Goal: Task Accomplishment & Management: Complete application form

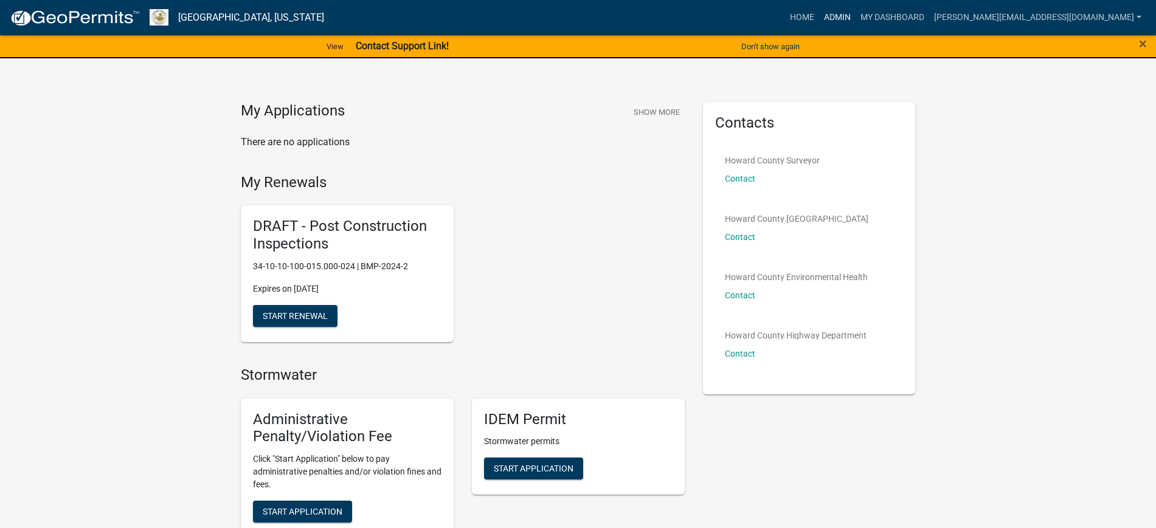
click at [855, 10] on link "Admin" at bounding box center [837, 17] width 36 height 23
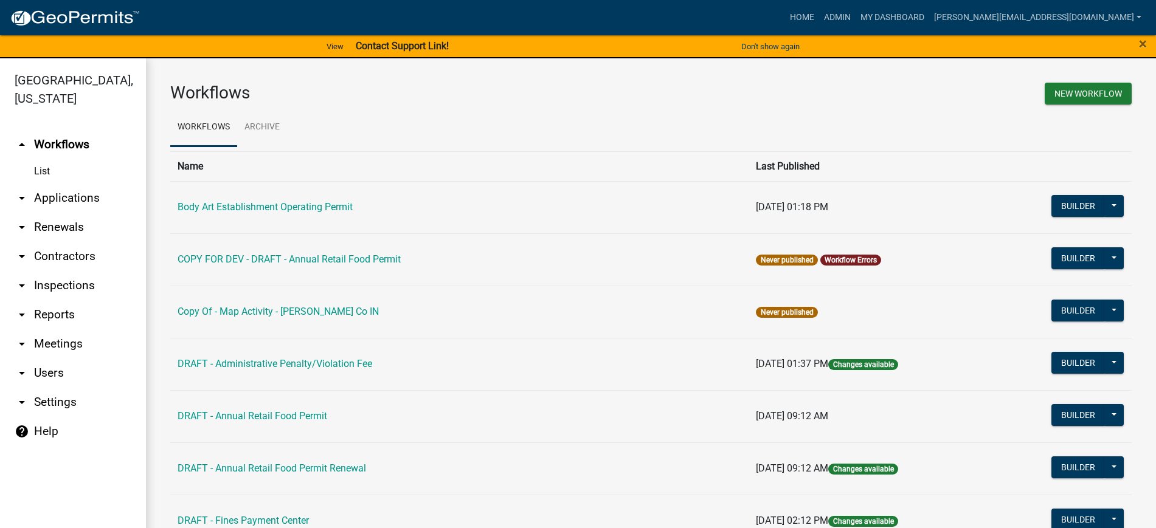
click at [43, 260] on link "arrow_drop_down Contractors" at bounding box center [73, 256] width 146 height 29
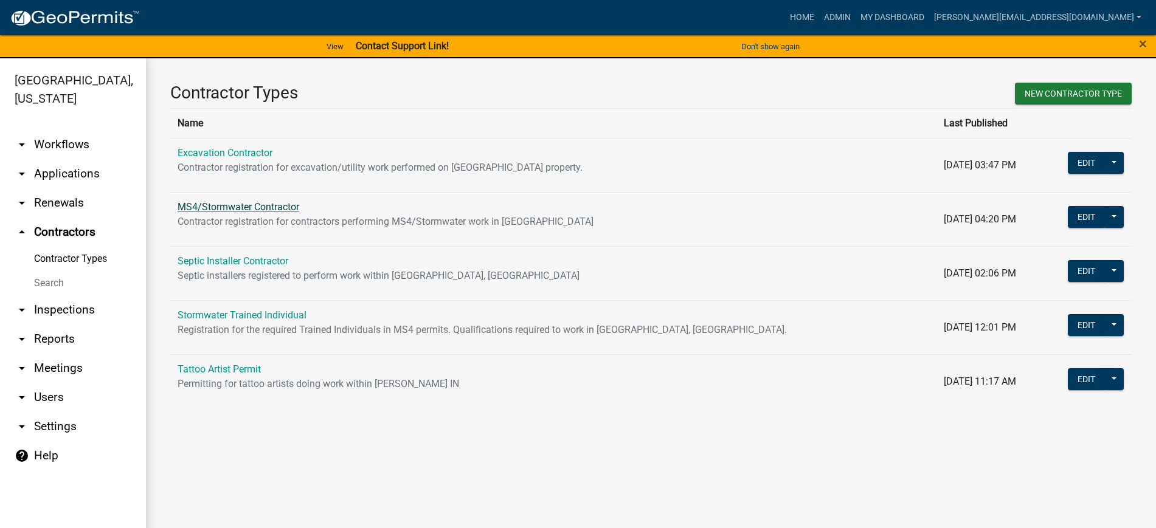
click at [255, 208] on link "MS4/Stormwater Contractor" at bounding box center [239, 207] width 122 height 12
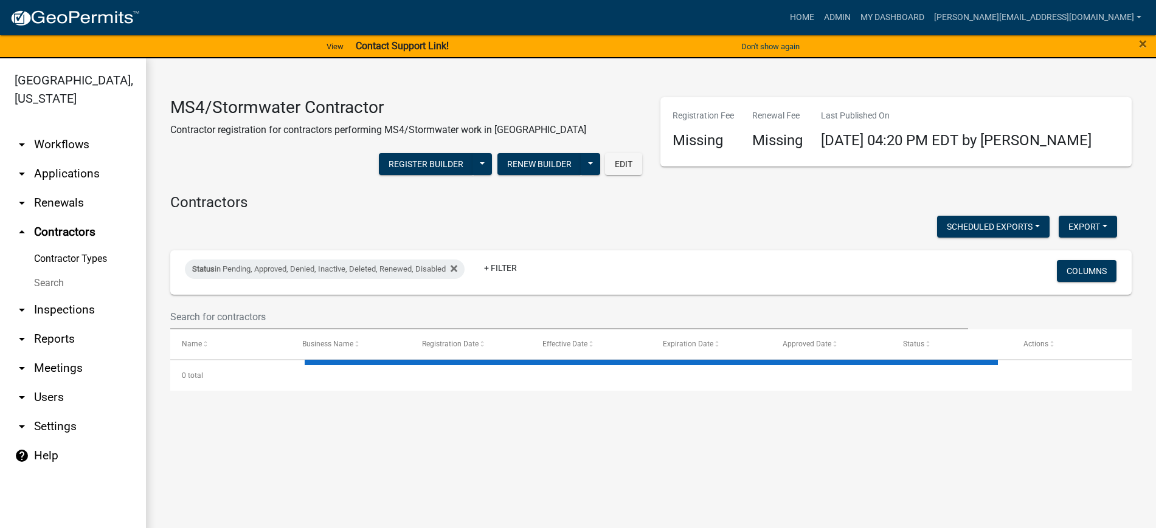
select select "2: 50"
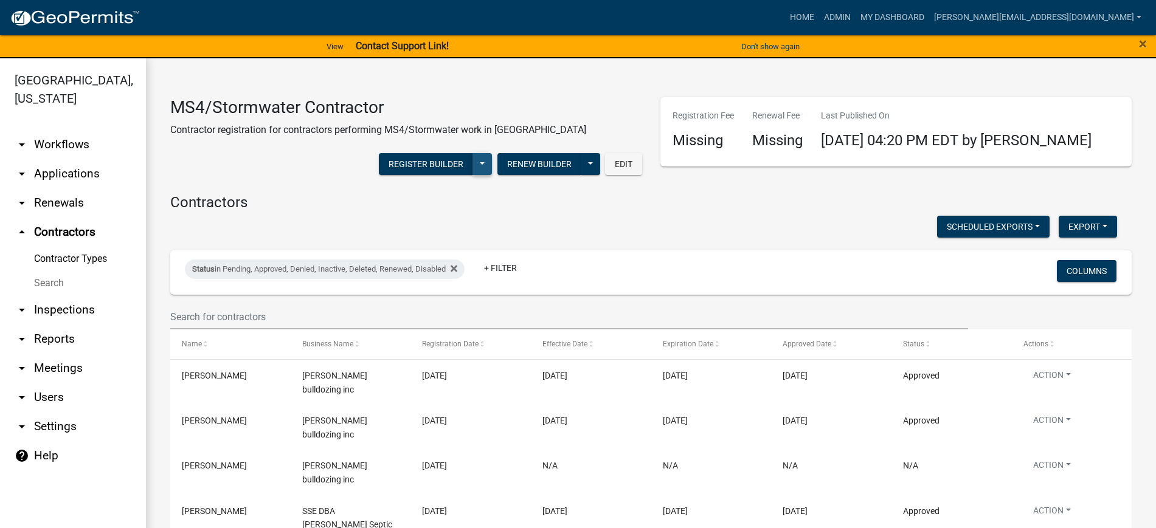
click at [474, 161] on button at bounding box center [481, 164] width 19 height 22
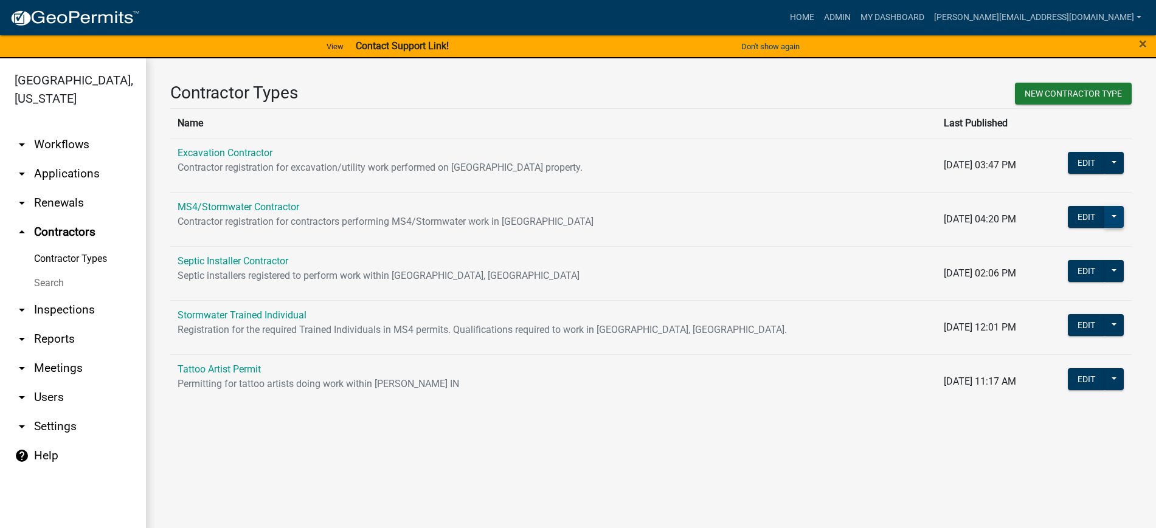
click at [1116, 216] on button at bounding box center [1113, 217] width 19 height 22
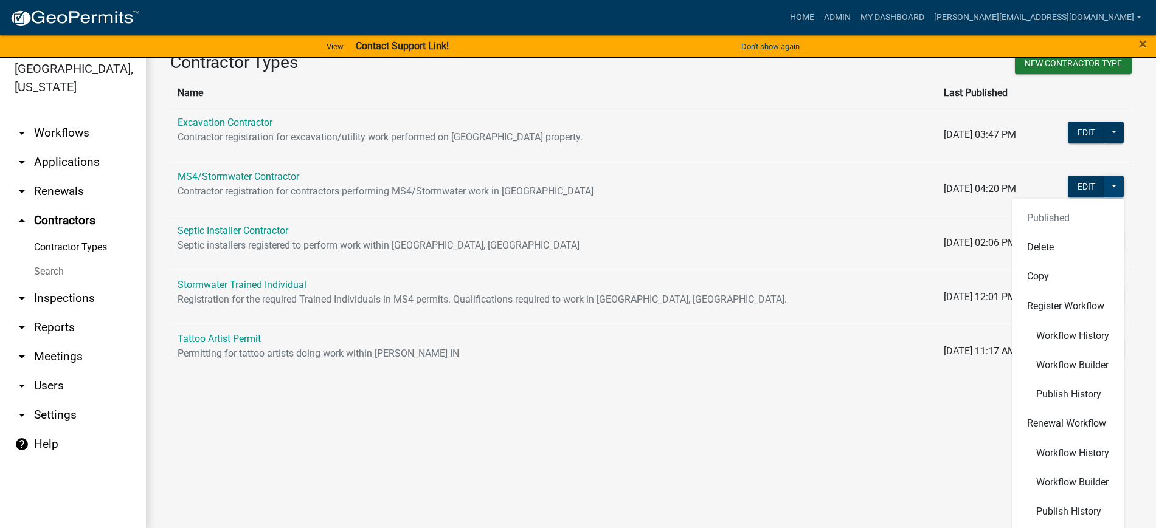
scroll to position [15, 0]
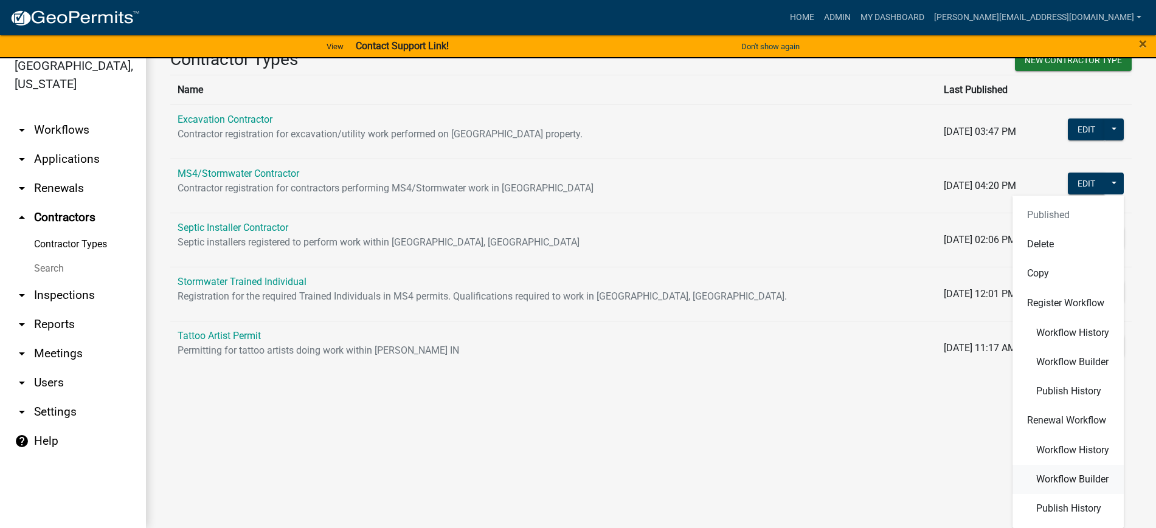
click at [1069, 482] on span "Workflow Builder" at bounding box center [1072, 480] width 72 height 10
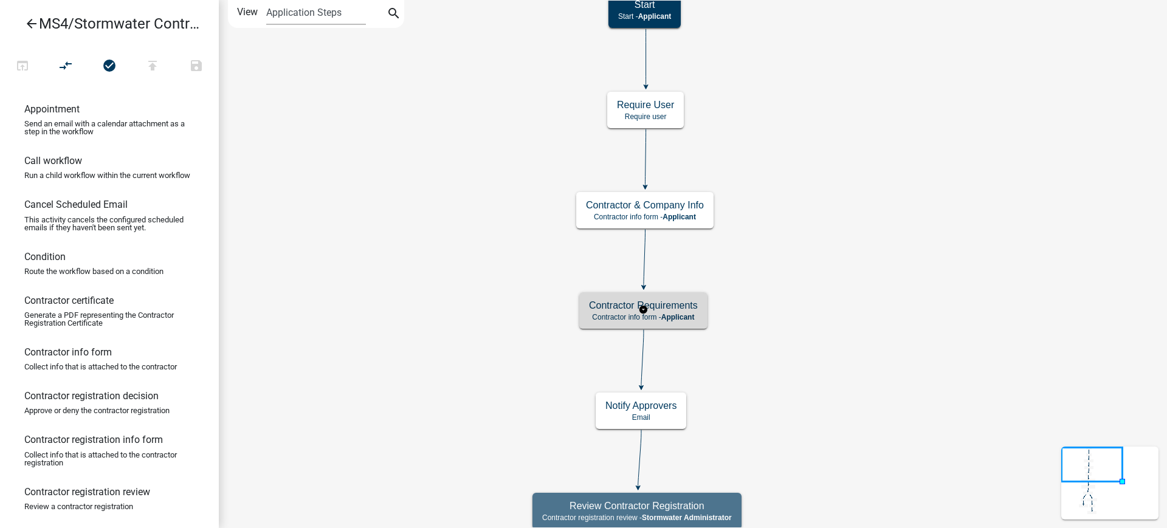
click at [686, 301] on h5 "Contractor Requirements" at bounding box center [643, 306] width 109 height 12
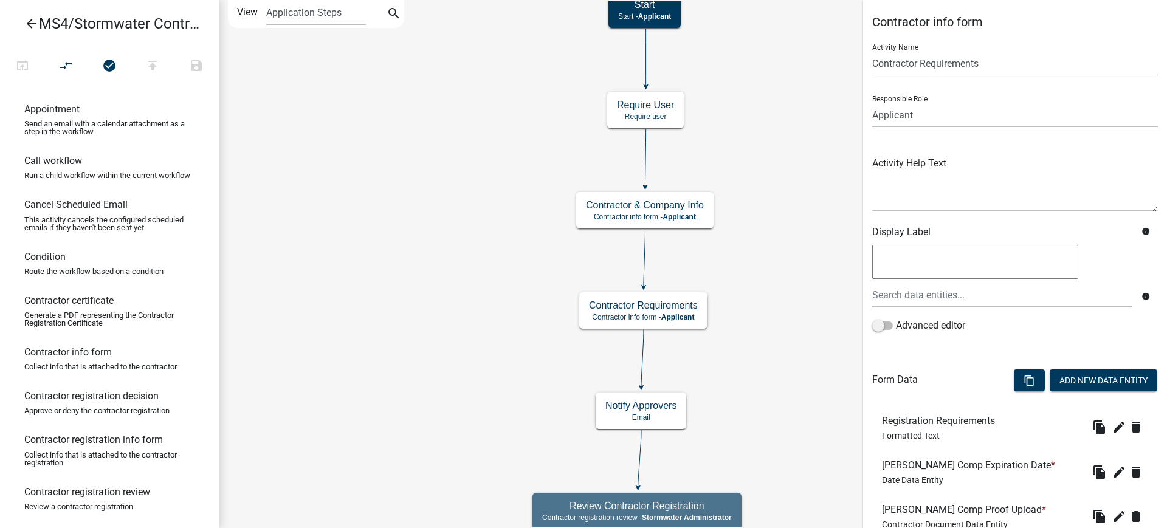
scroll to position [224, 0]
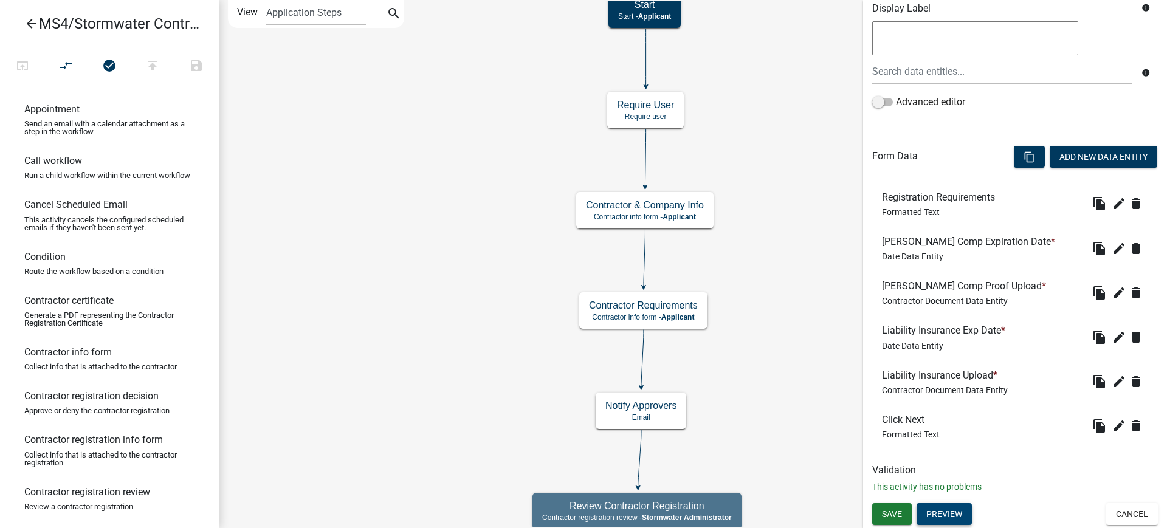
click at [961, 513] on button "Preview" at bounding box center [944, 514] width 55 height 22
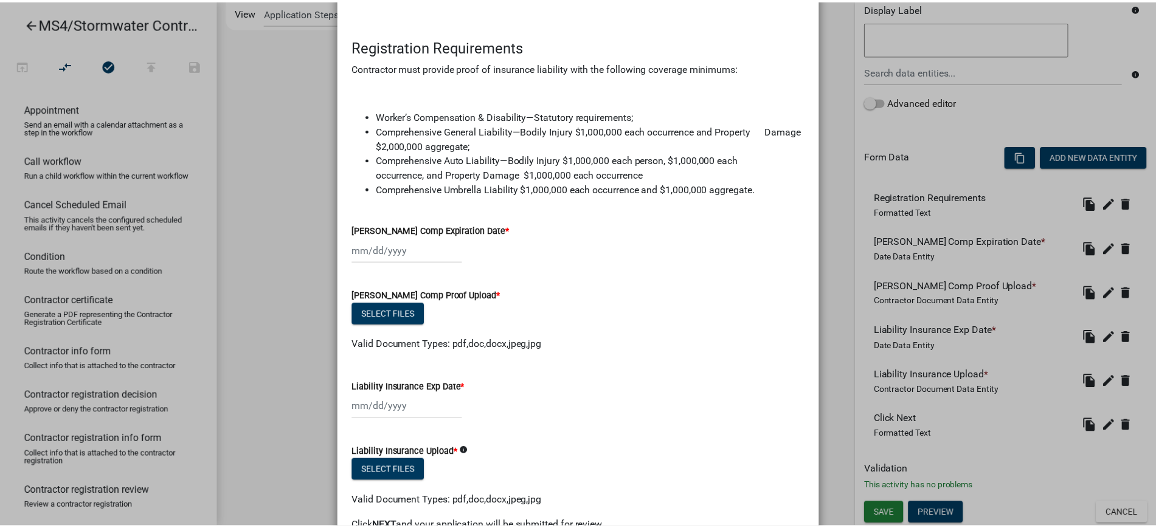
scroll to position [76, 0]
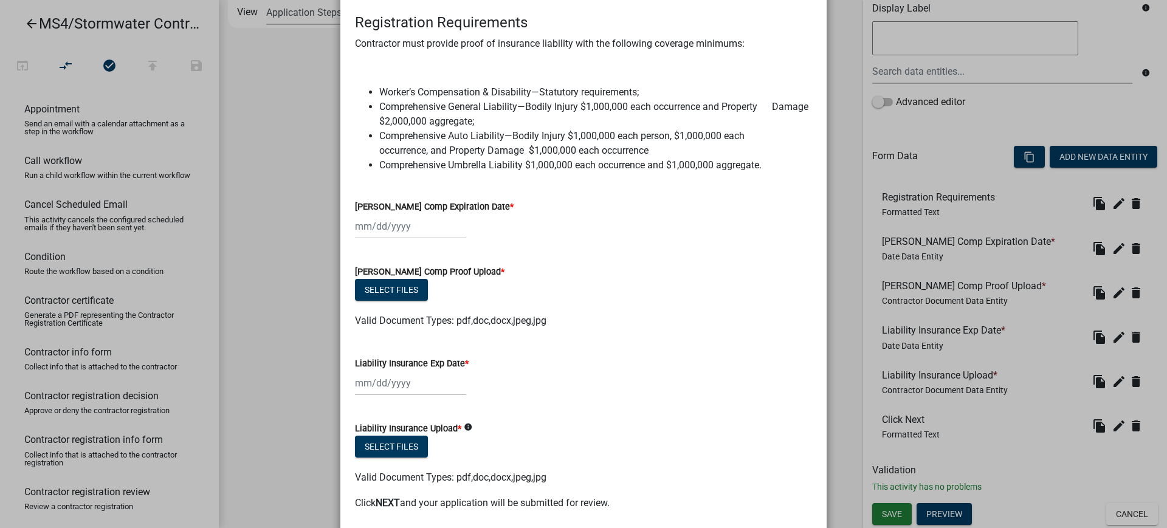
click at [283, 157] on ngb-modal-window "Activity Preview : Contractor Requirements × Registration Requirements Contract…" at bounding box center [583, 264] width 1167 height 528
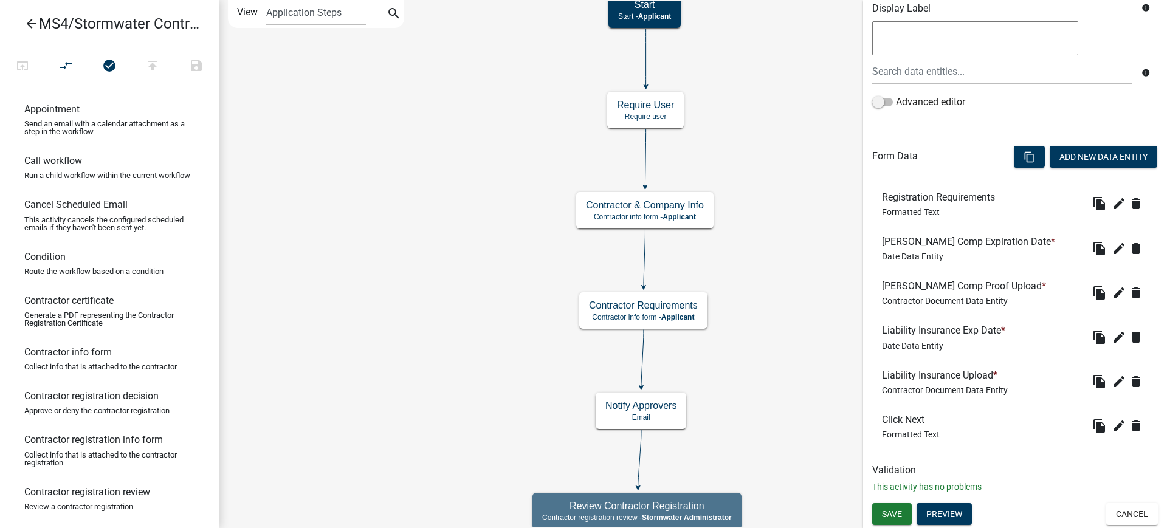
click at [30, 24] on icon "arrow_back" at bounding box center [31, 24] width 15 height 17
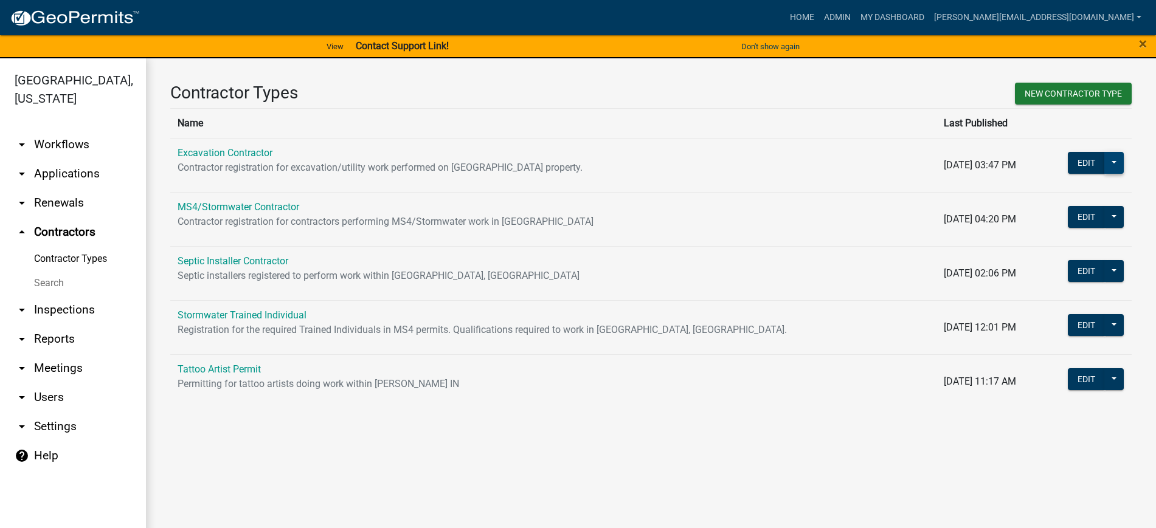
click at [1114, 163] on button at bounding box center [1113, 163] width 19 height 22
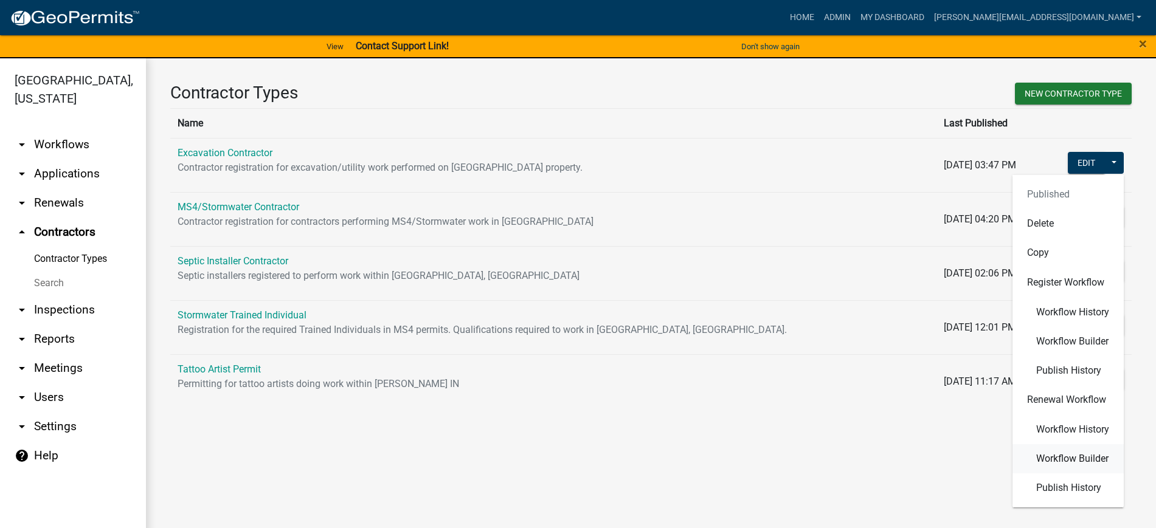
click at [1076, 455] on span "Workflow Builder" at bounding box center [1072, 459] width 72 height 10
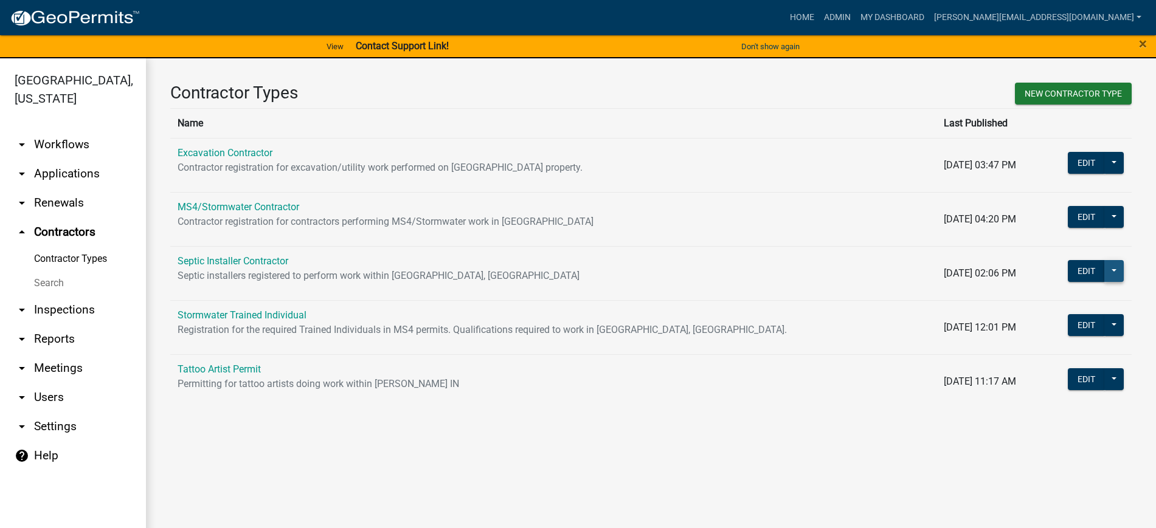
click at [1116, 269] on button at bounding box center [1113, 271] width 19 height 22
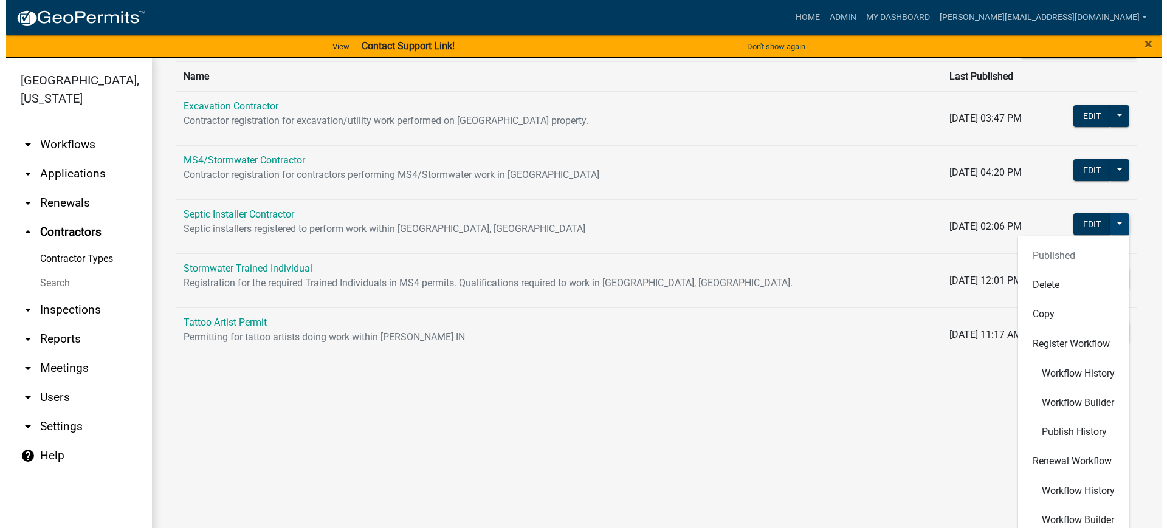
scroll to position [73, 0]
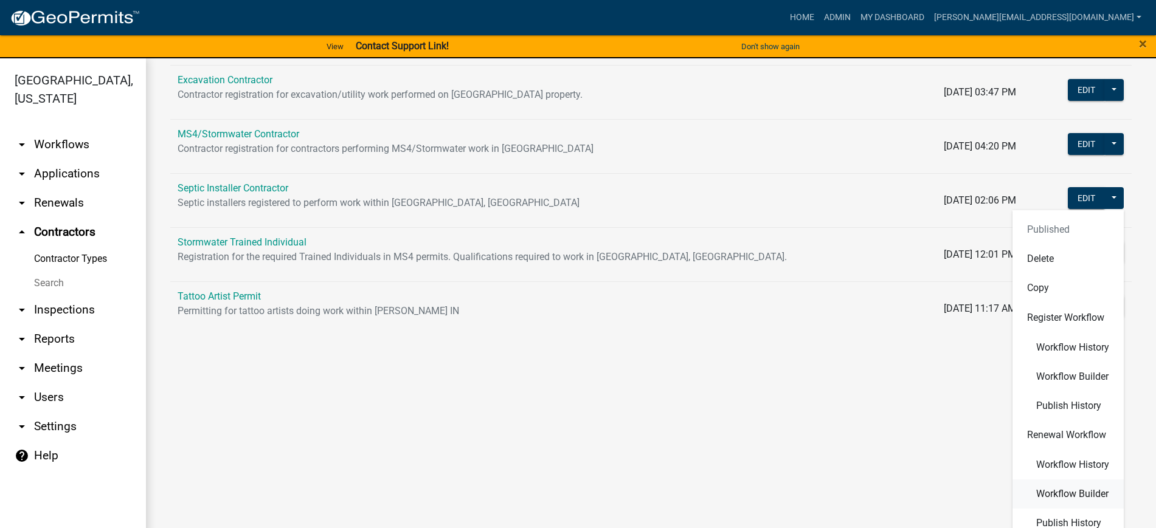
click at [1063, 492] on span "Workflow Builder" at bounding box center [1072, 494] width 72 height 10
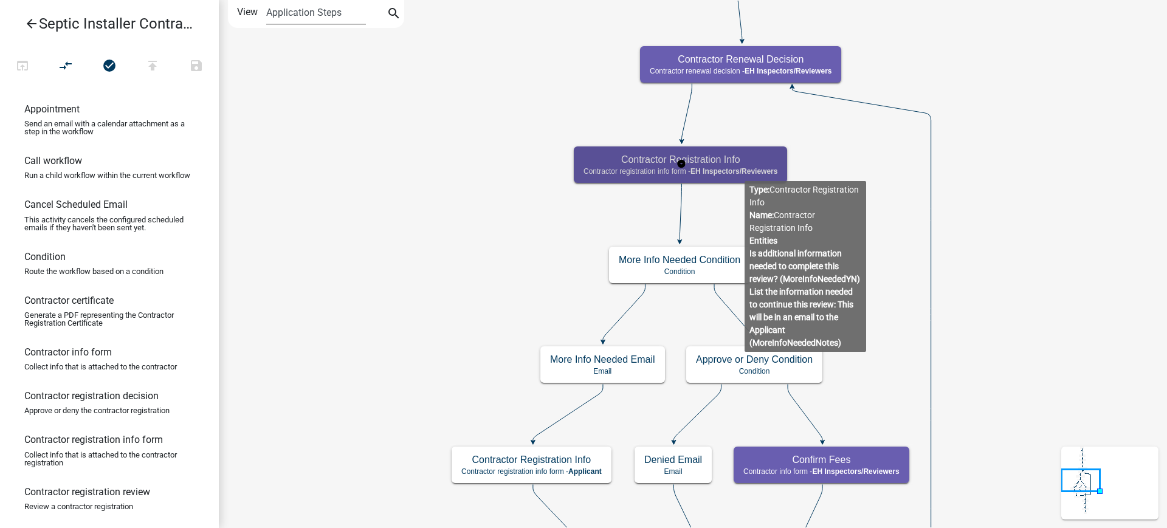
click at [745, 164] on h5 "Contractor Registration Info" at bounding box center [681, 160] width 194 height 12
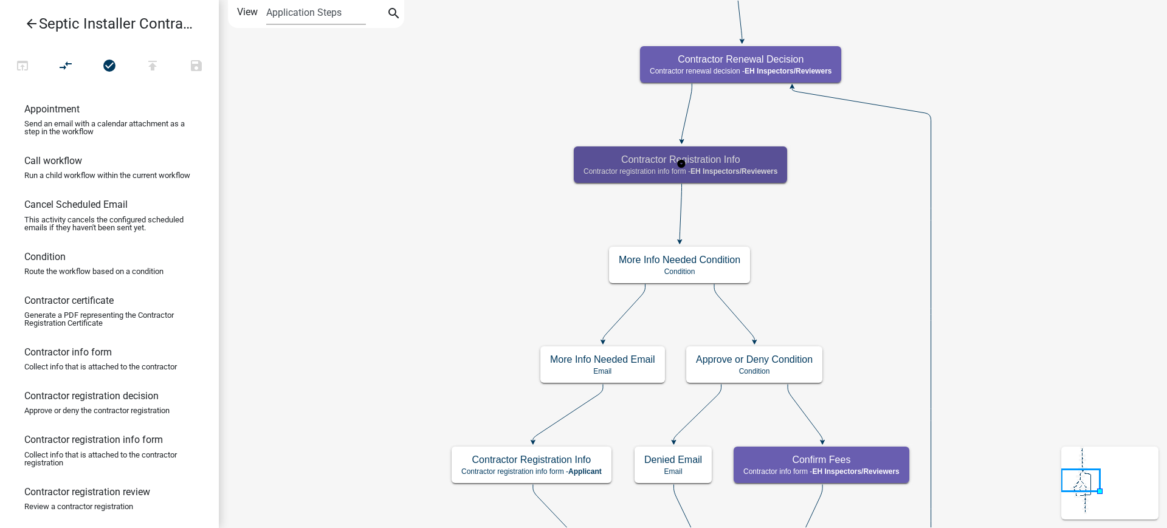
click at [745, 164] on h5 "Contractor Registration Info" at bounding box center [681, 160] width 194 height 12
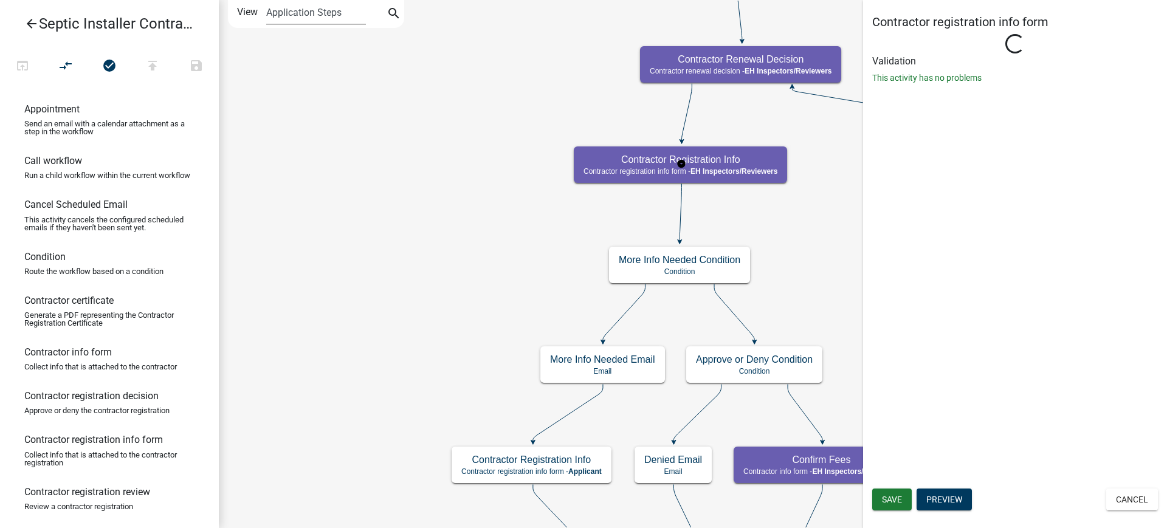
select select "C31B5D90-9A1B-409C-8A96-CB1DC1AB168B"
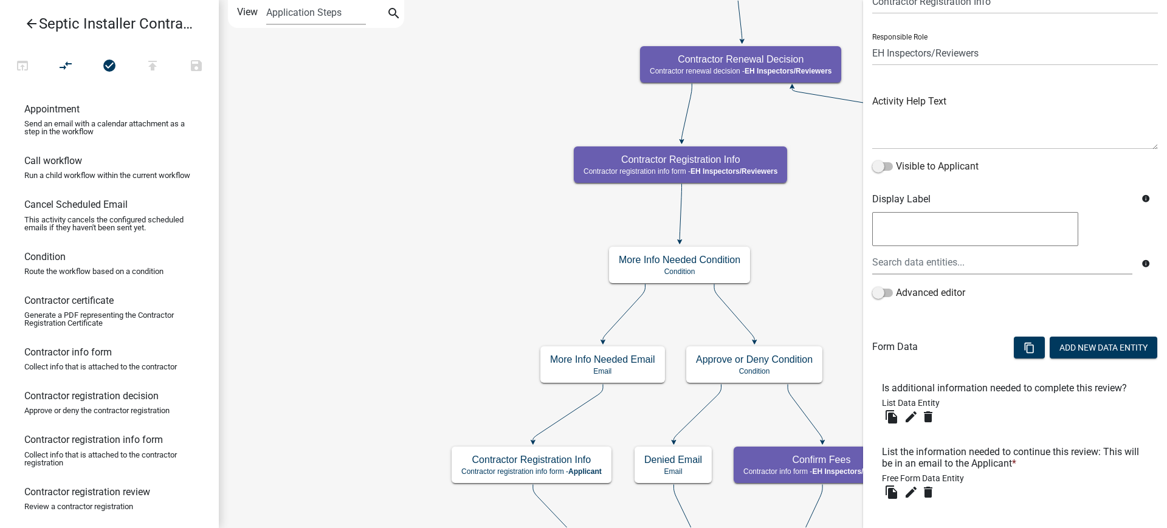
scroll to position [126, 0]
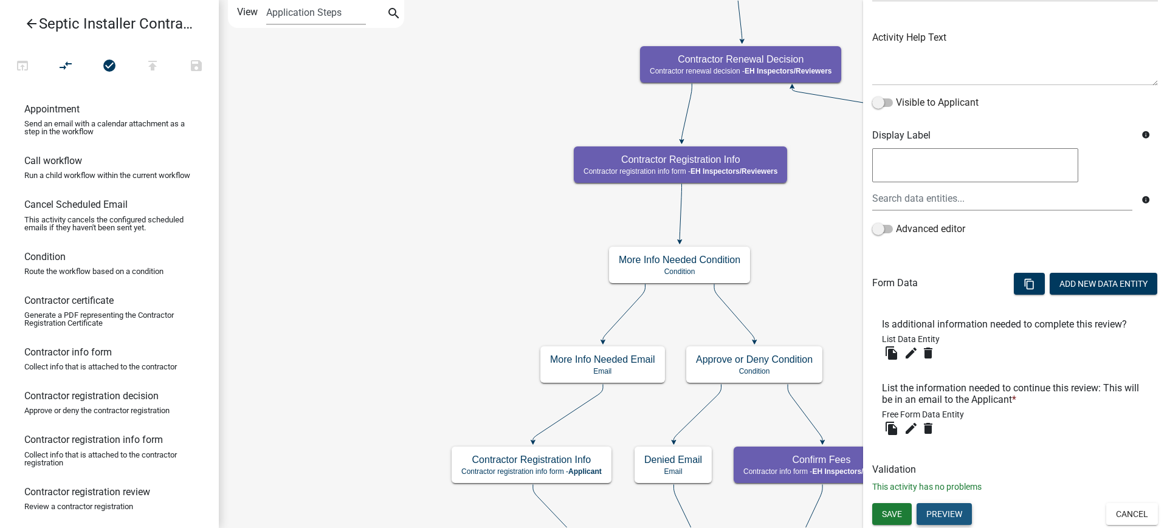
click at [961, 511] on button "Preview" at bounding box center [944, 514] width 55 height 22
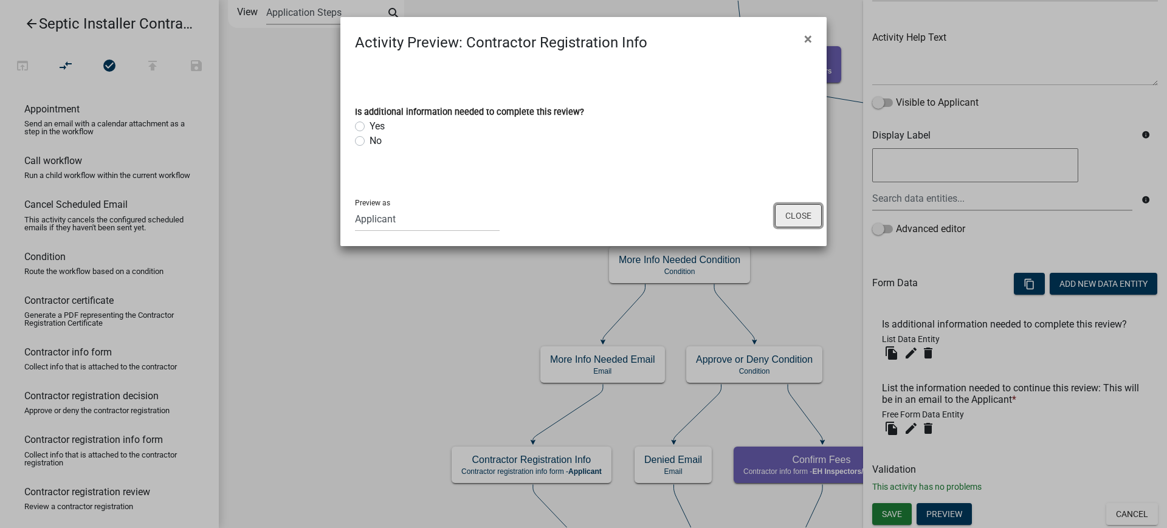
click at [796, 210] on button "Close" at bounding box center [798, 215] width 47 height 23
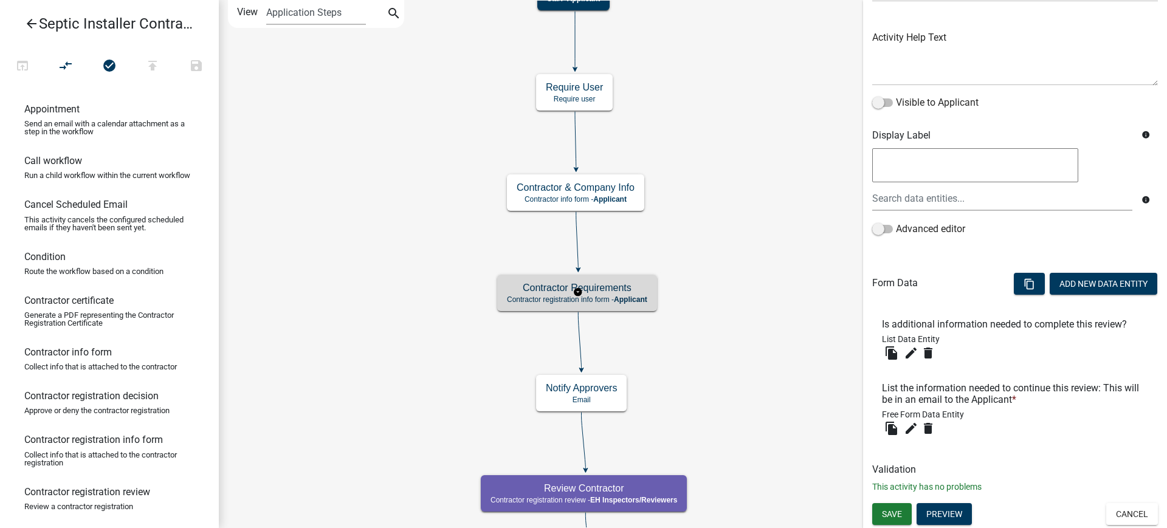
scroll to position [0, 0]
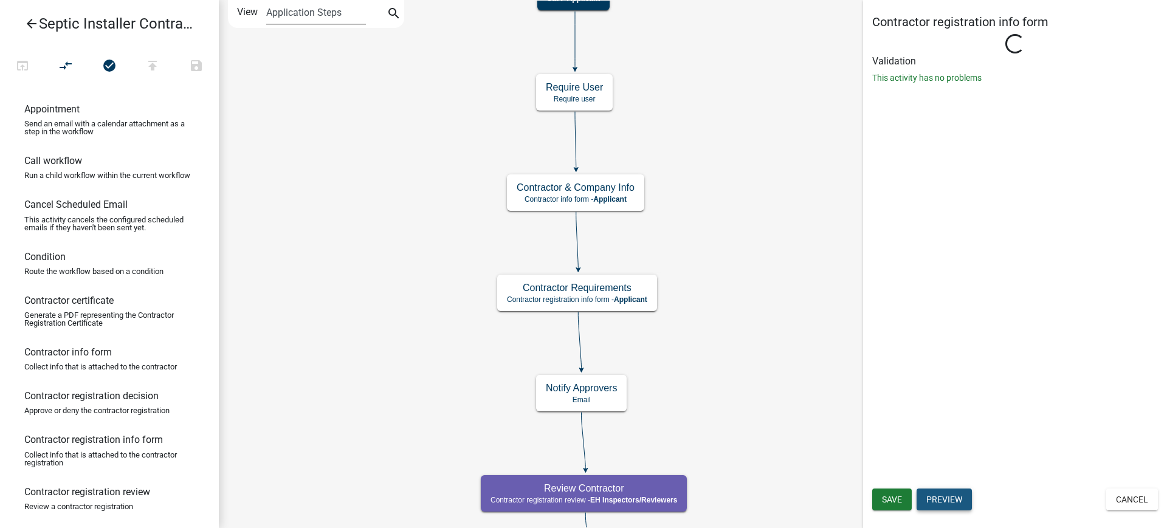
click at [952, 496] on button "Preview" at bounding box center [944, 500] width 55 height 22
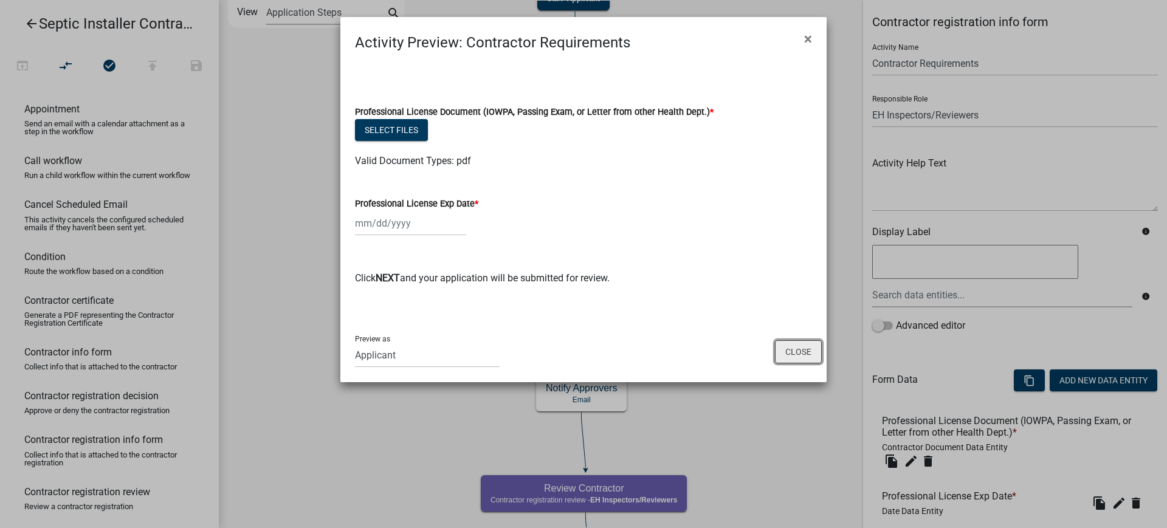
click at [803, 352] on button "Close" at bounding box center [798, 351] width 47 height 23
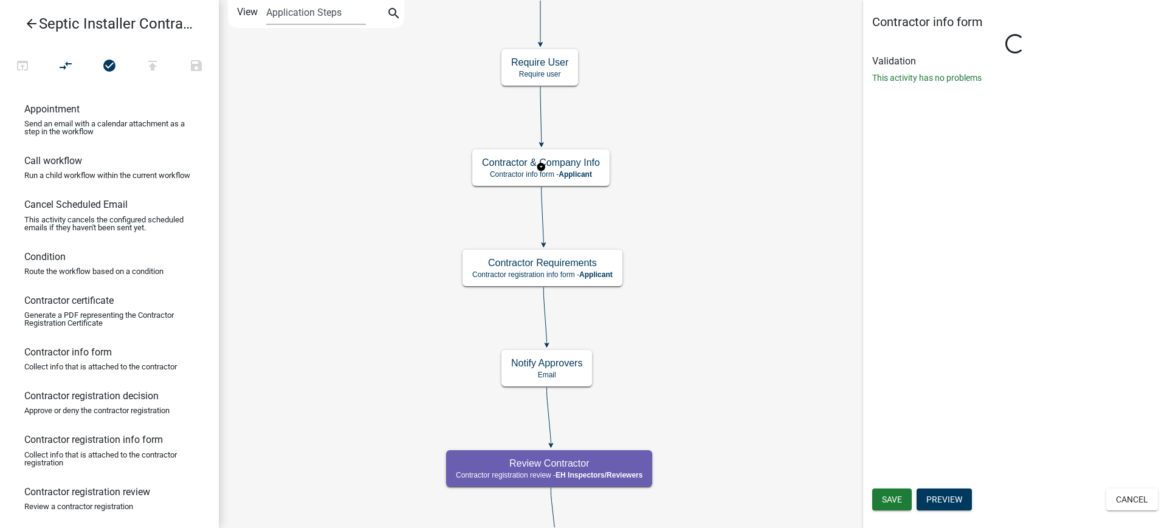
select select "C31B5D90-9A1B-409C-8A96-CB1DC1AB168B"
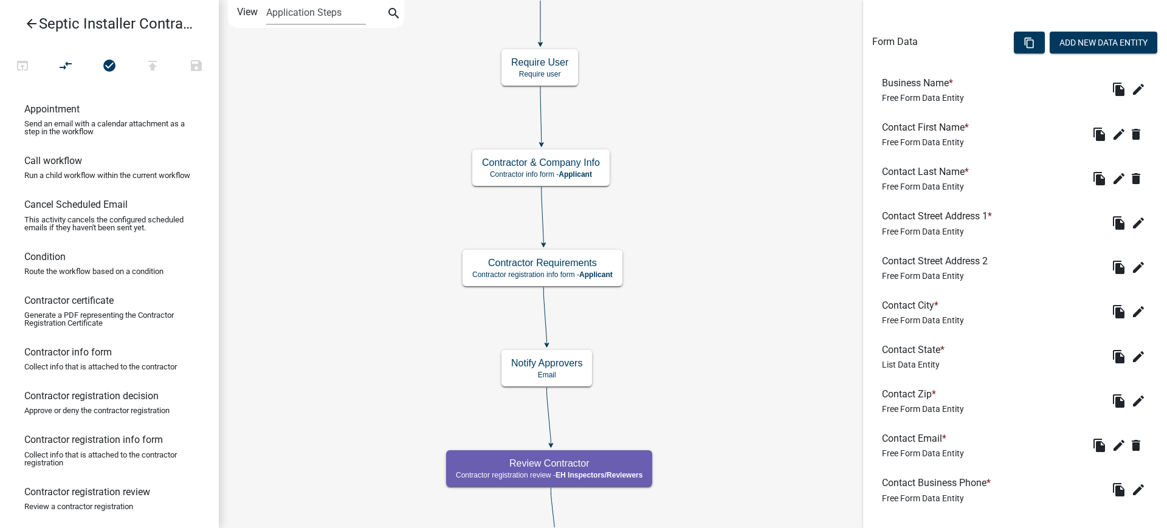
scroll to position [402, 0]
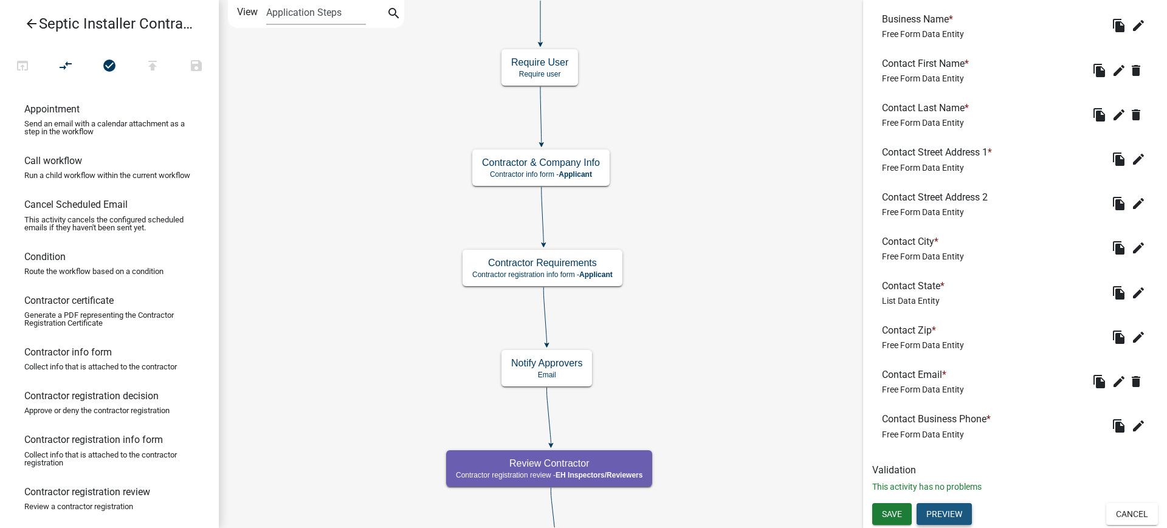
click at [947, 514] on button "Preview" at bounding box center [944, 514] width 55 height 22
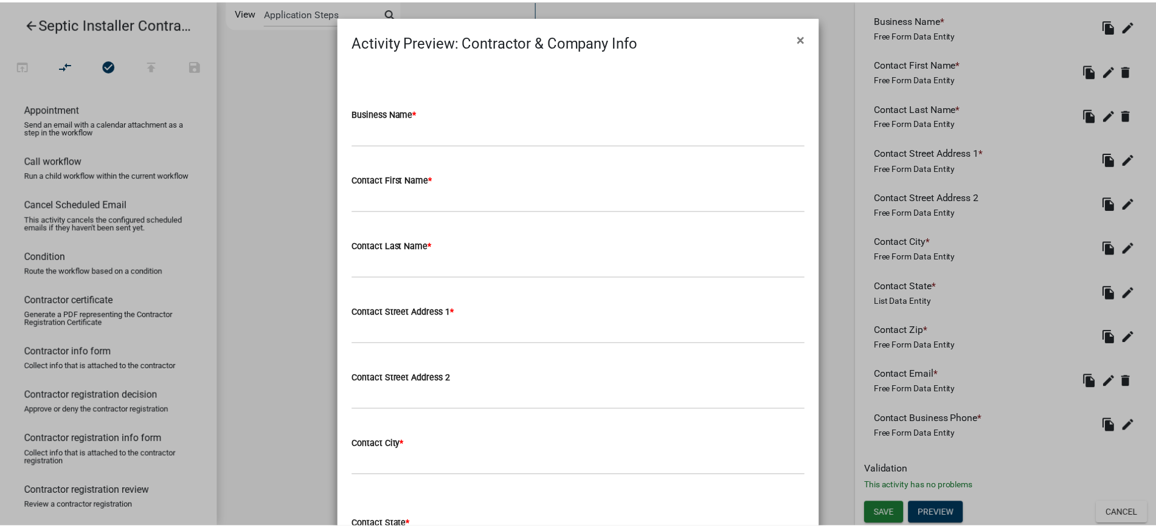
scroll to position [0, 0]
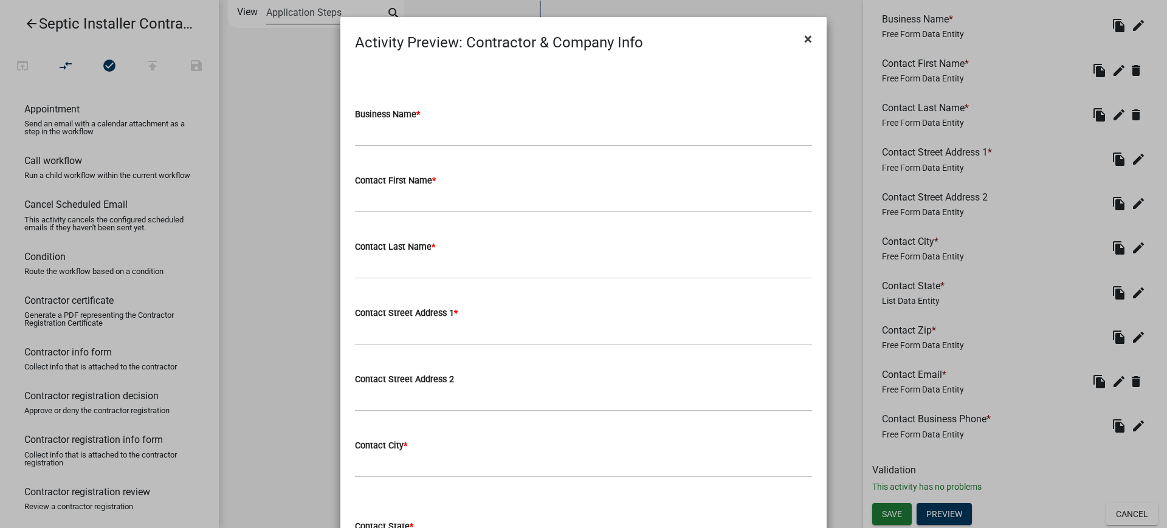
click at [804, 40] on span "×" at bounding box center [808, 38] width 8 height 17
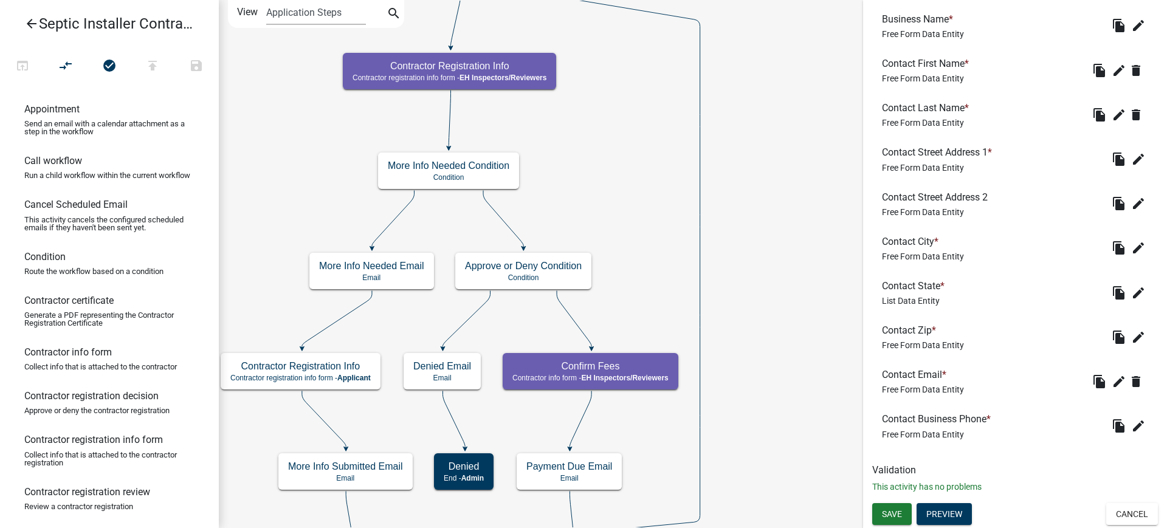
click at [29, 22] on icon "arrow_back" at bounding box center [31, 24] width 15 height 17
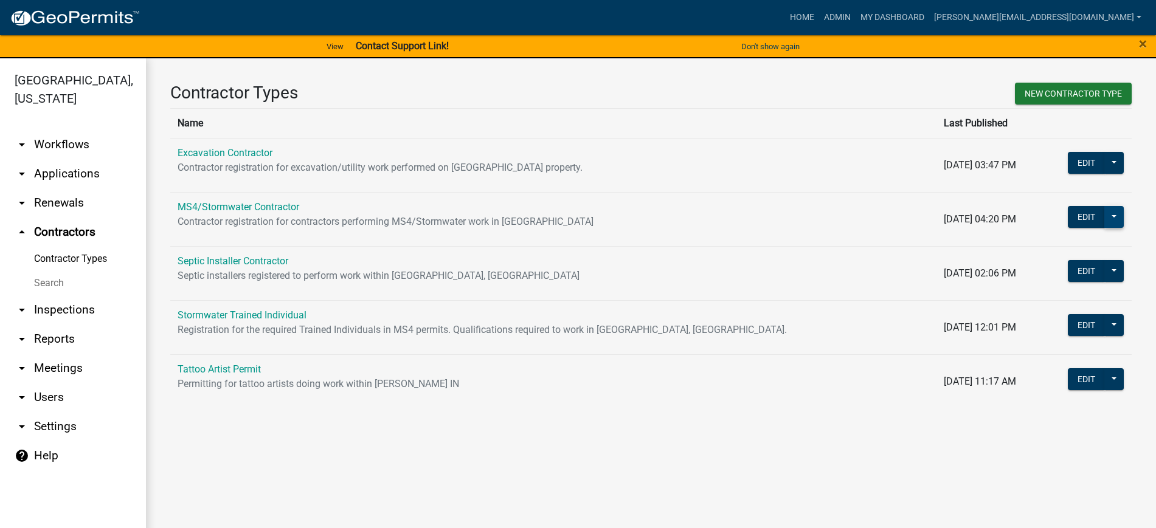
click at [1114, 218] on button at bounding box center [1113, 217] width 19 height 22
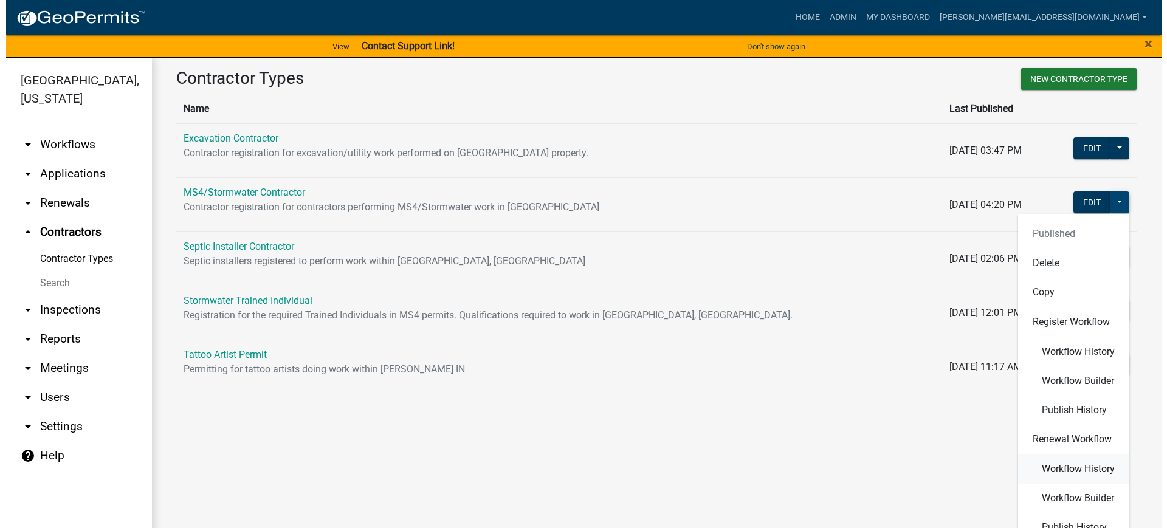
scroll to position [19, 0]
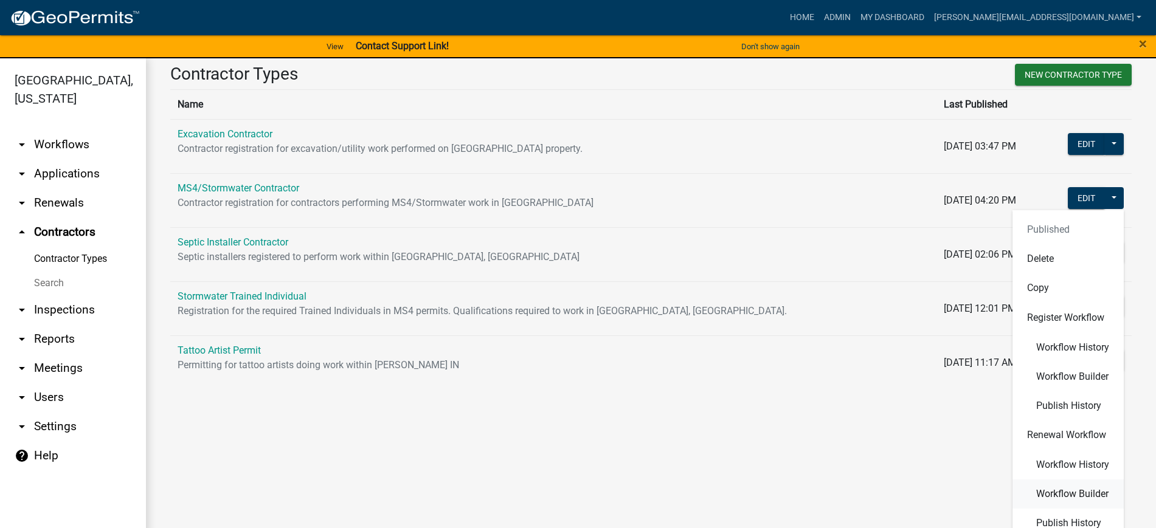
click at [1061, 496] on span "Workflow Builder" at bounding box center [1072, 494] width 72 height 10
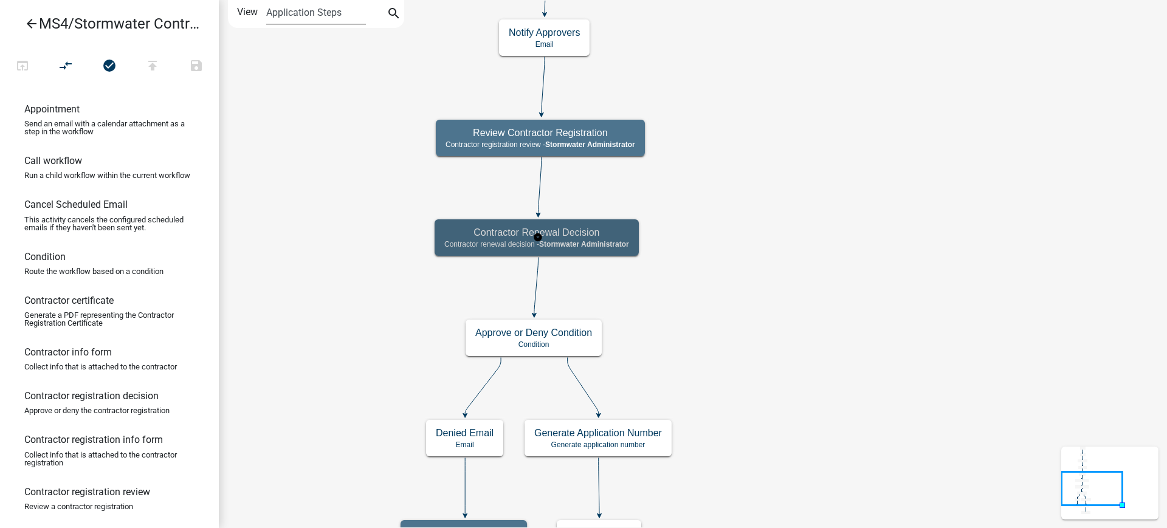
click at [620, 232] on h5 "Contractor Renewal Decision" at bounding box center [536, 233] width 185 height 12
select select "F3A1BD5D-DA7E-41AD-AD7D-5AD5597A8B6E"
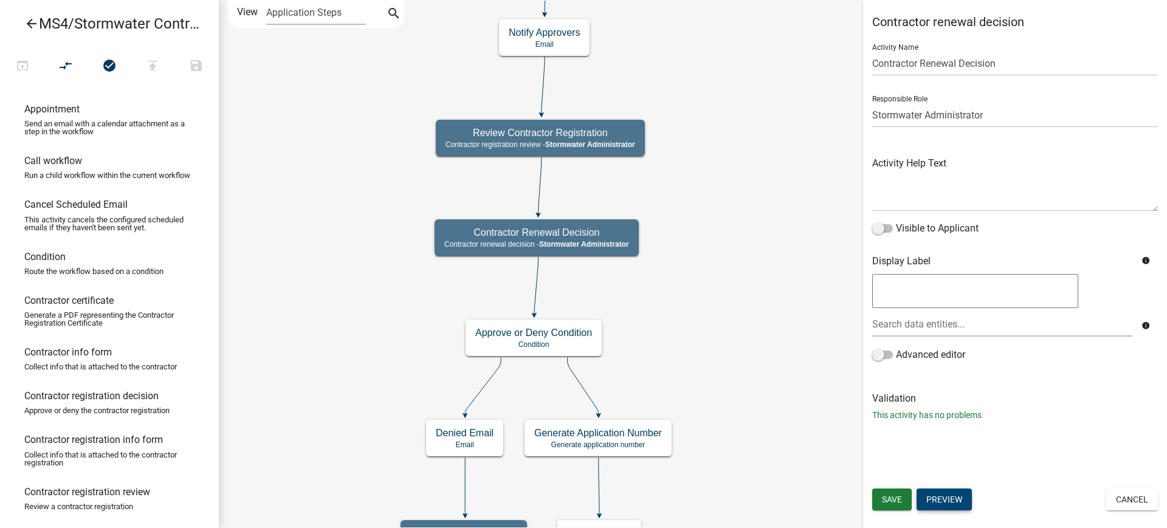
click at [955, 495] on button "Preview" at bounding box center [944, 500] width 55 height 22
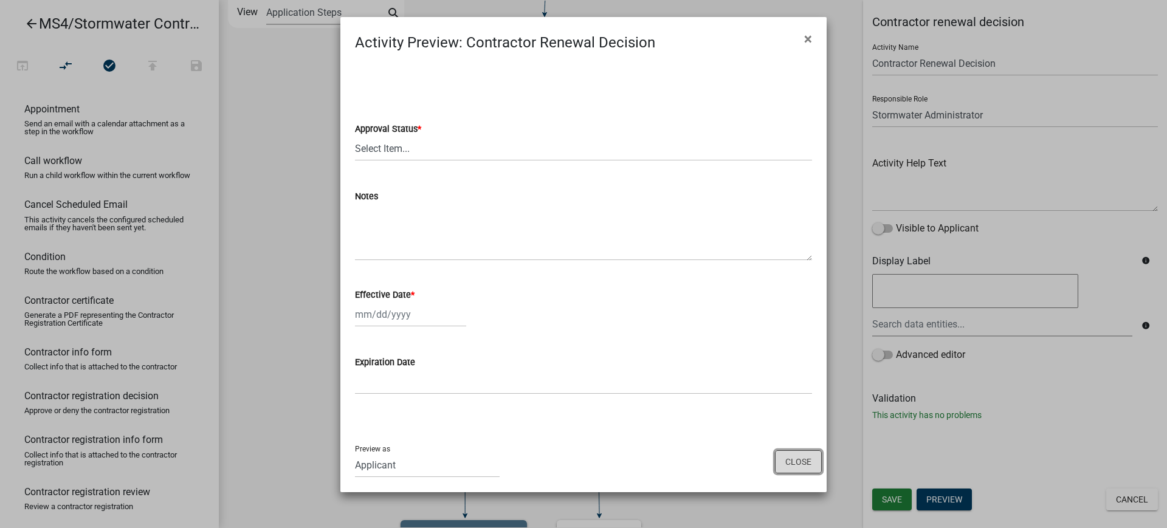
click at [805, 459] on button "Close" at bounding box center [798, 462] width 47 height 23
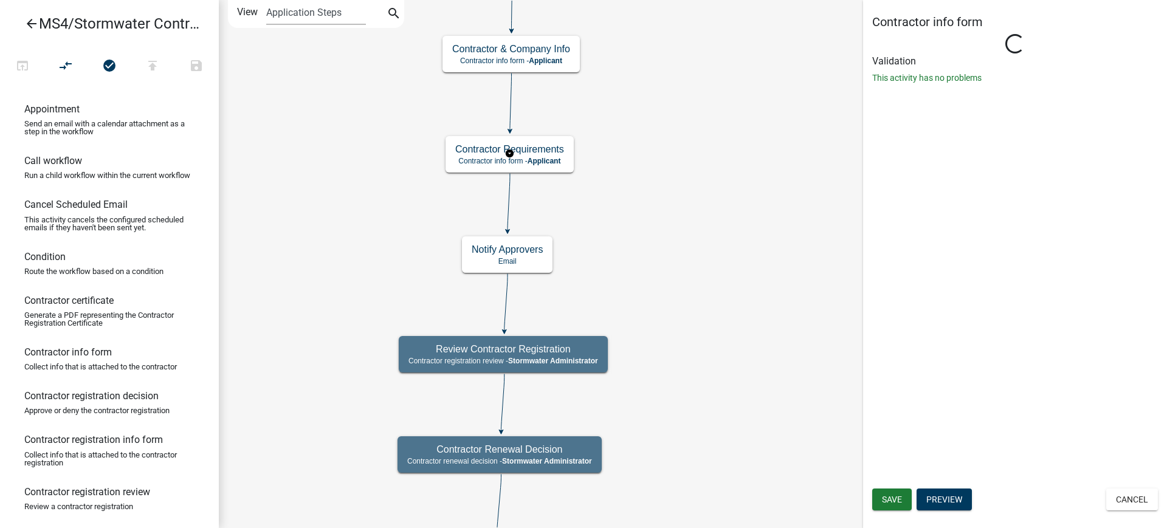
select select "F3A1BD5D-DA7E-41AD-AD7D-5AD5597A8B6E"
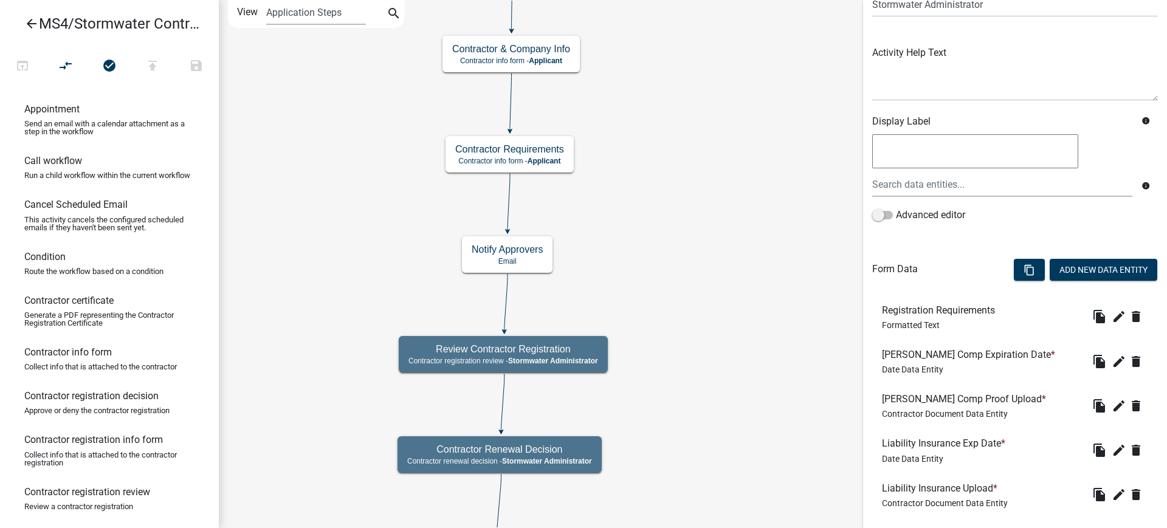
scroll to position [224, 0]
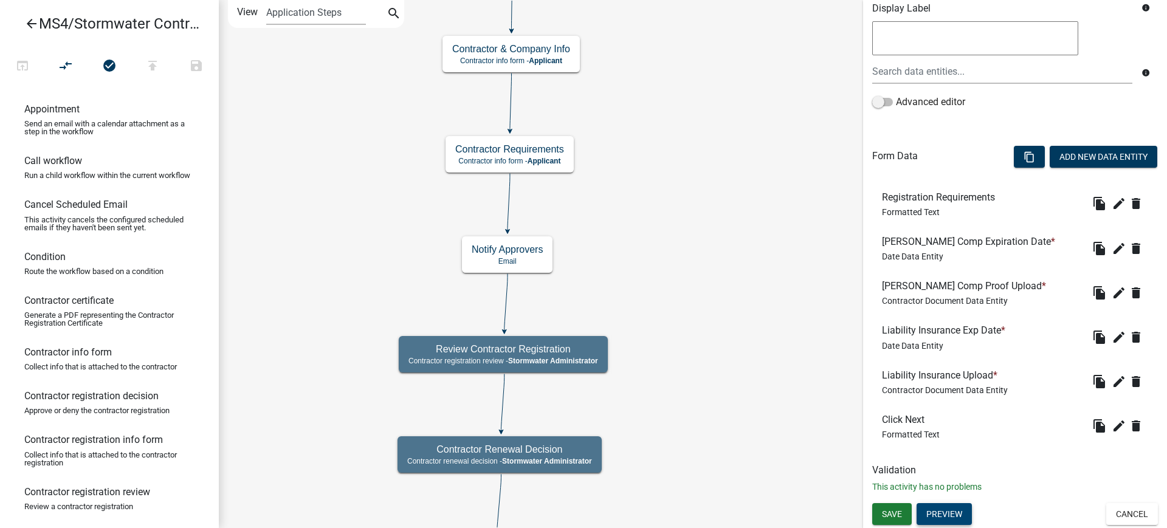
click at [953, 514] on button "Preview" at bounding box center [944, 514] width 55 height 22
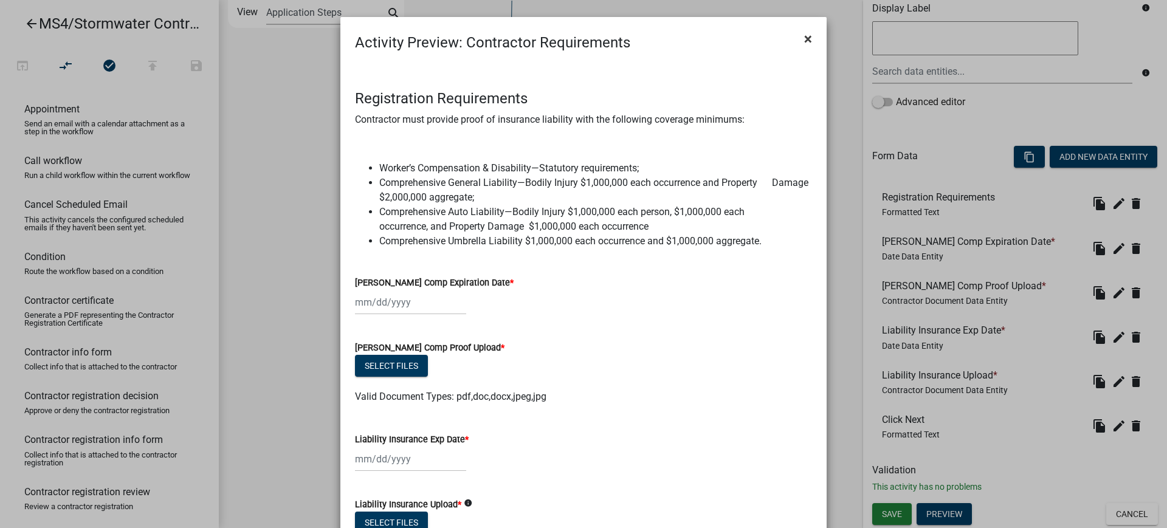
click at [805, 35] on span "×" at bounding box center [808, 38] width 8 height 17
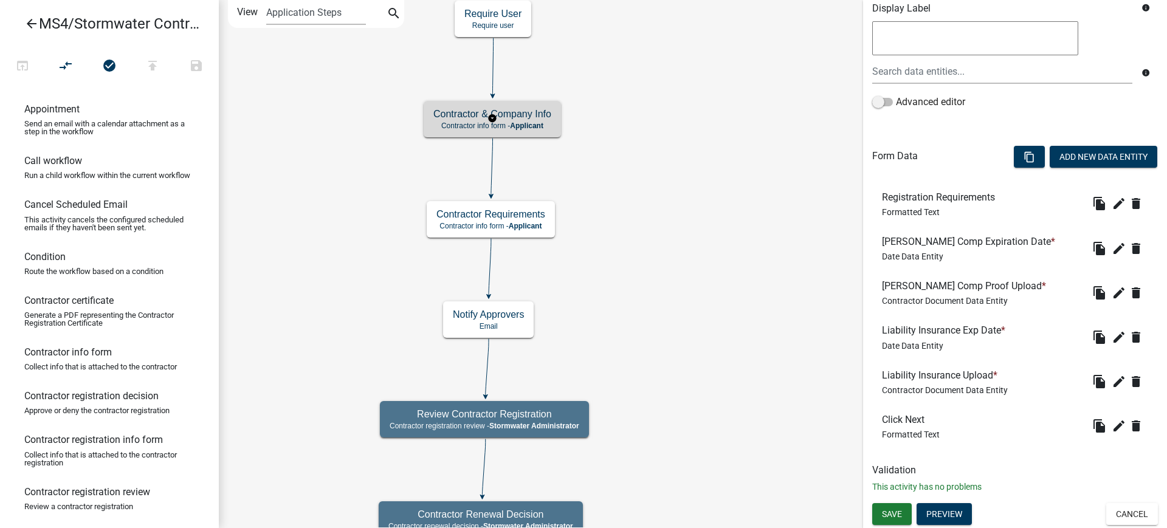
scroll to position [0, 0]
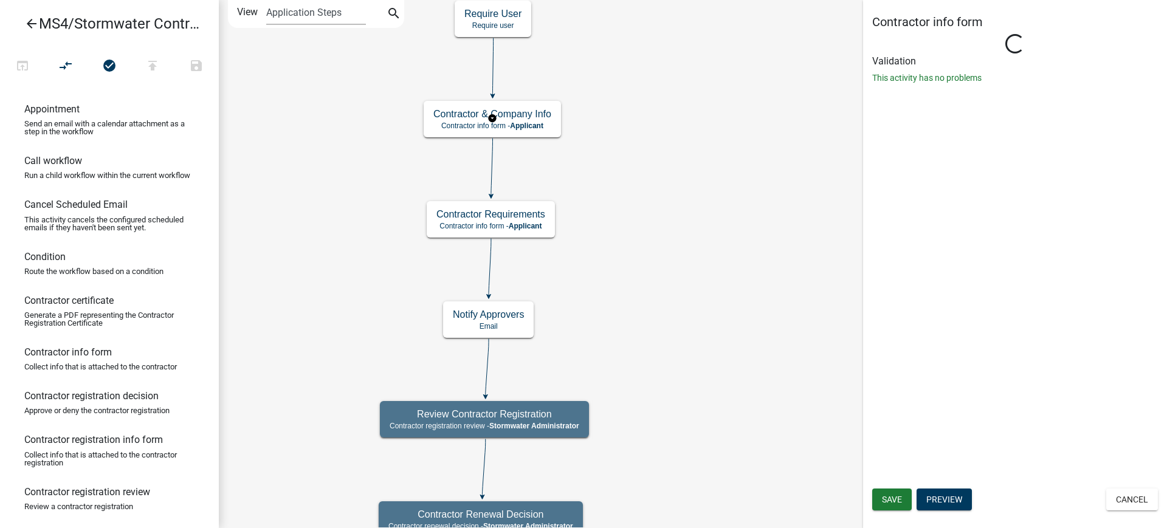
select select "F3A1BD5D-DA7E-41AD-AD7D-5AD5597A8B6E"
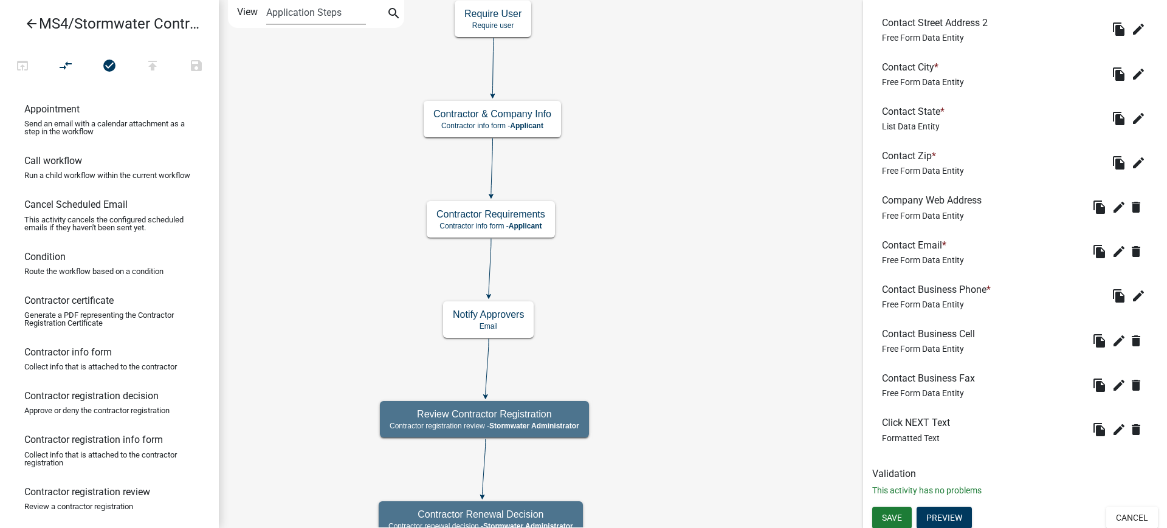
scroll to position [624, 0]
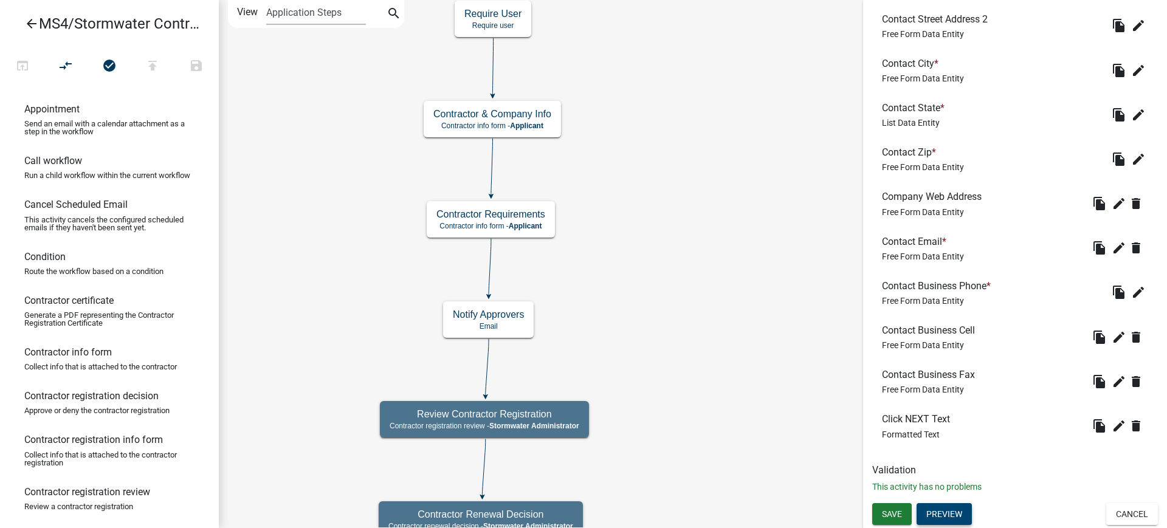
click at [948, 517] on button "Preview" at bounding box center [944, 514] width 55 height 22
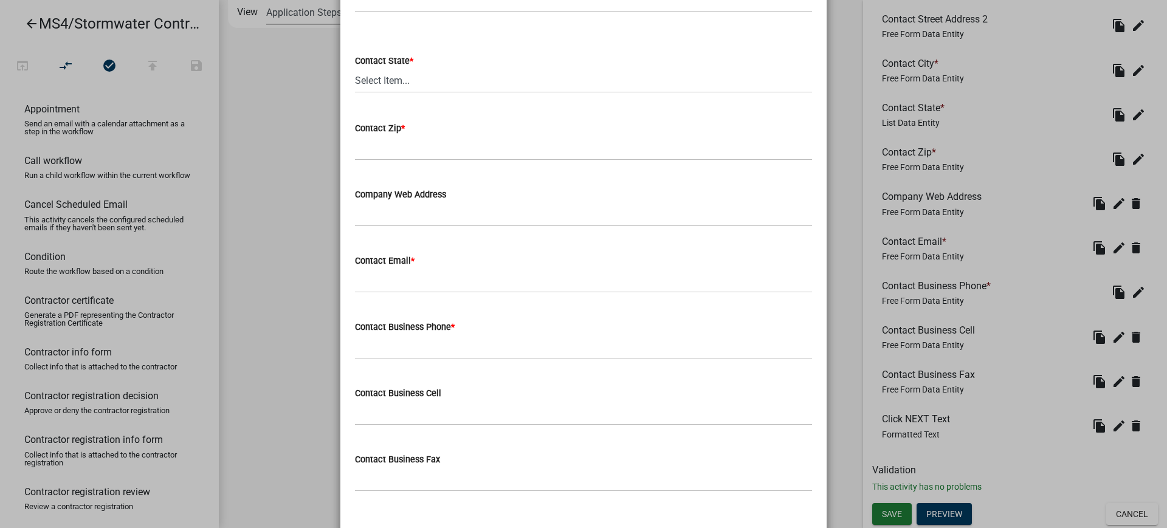
scroll to position [672, 0]
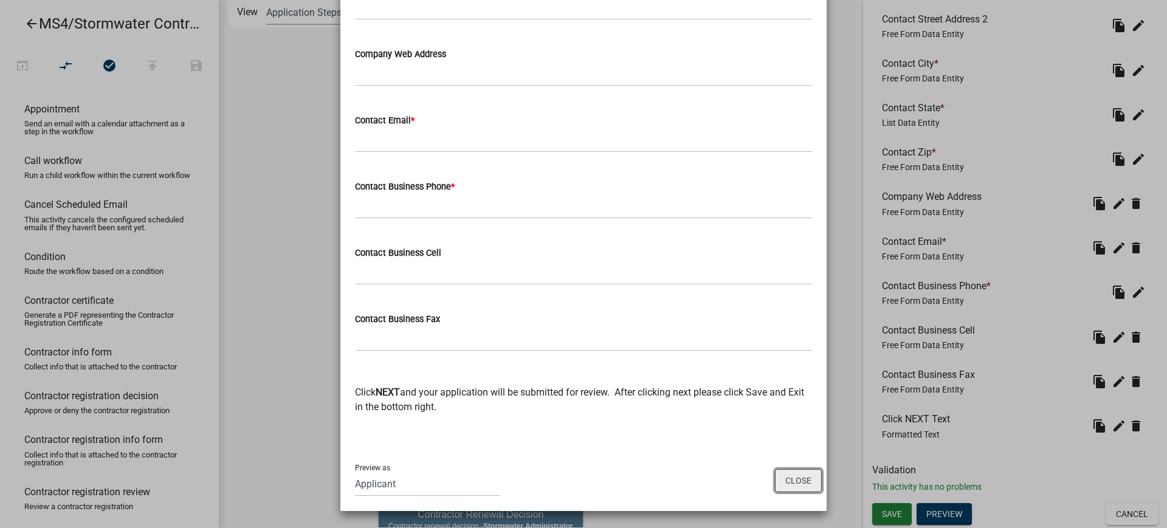
click at [795, 485] on button "Close" at bounding box center [798, 480] width 47 height 23
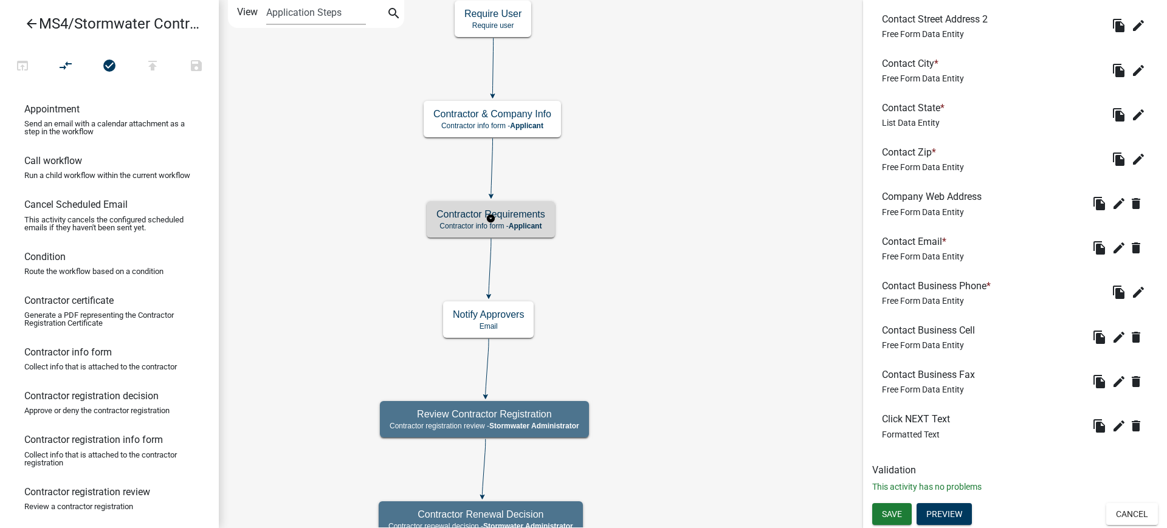
scroll to position [0, 0]
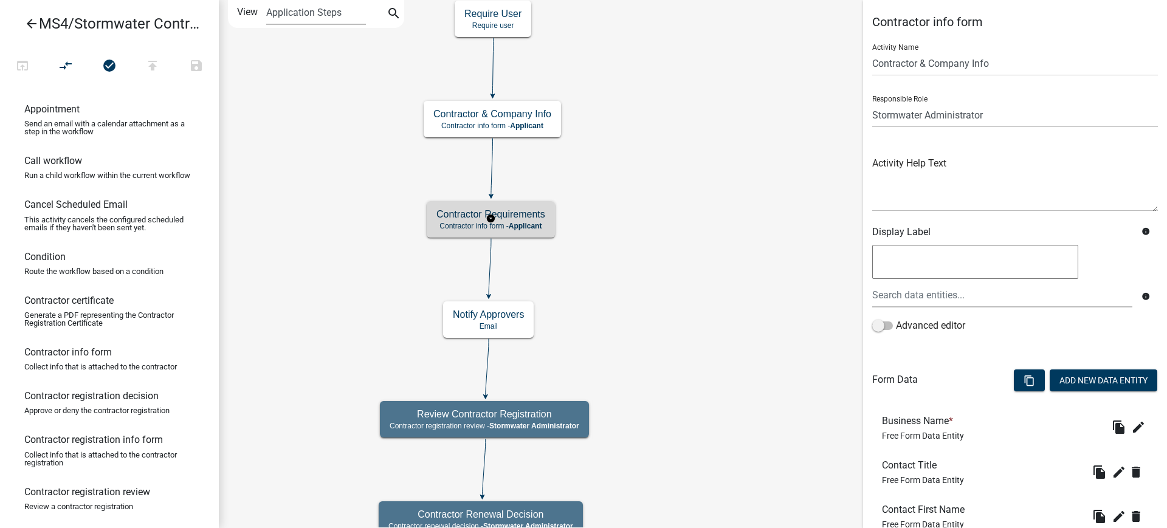
select select "F3A1BD5D-DA7E-41AD-AD7D-5AD5597A8B6E"
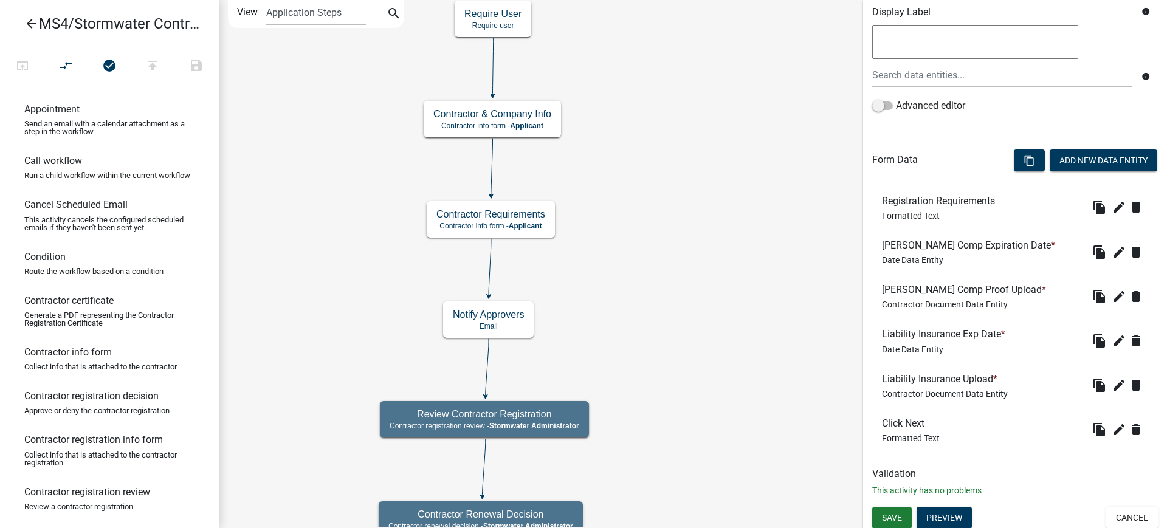
scroll to position [224, 0]
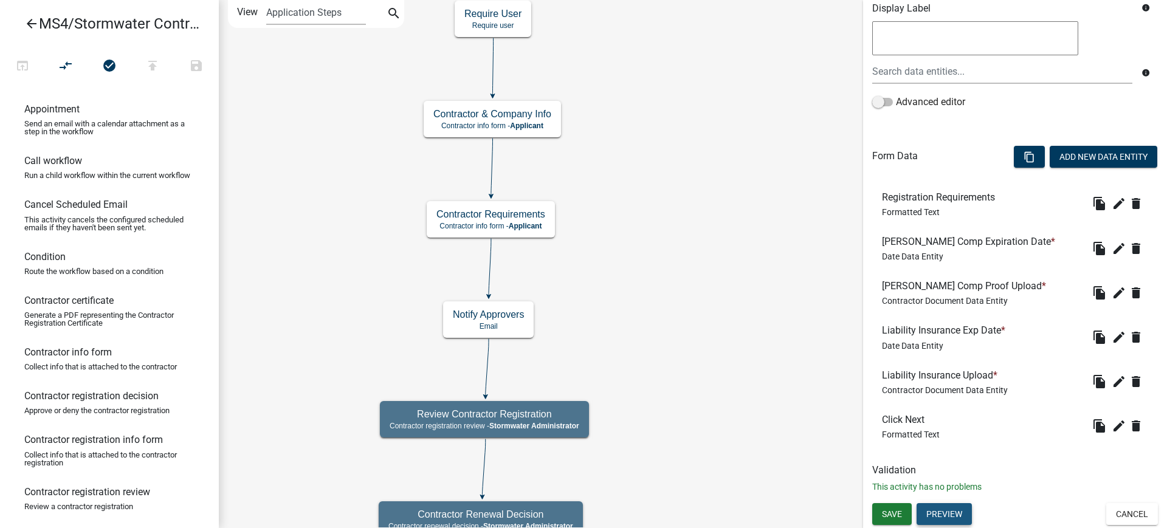
click at [948, 512] on button "Preview" at bounding box center [944, 514] width 55 height 22
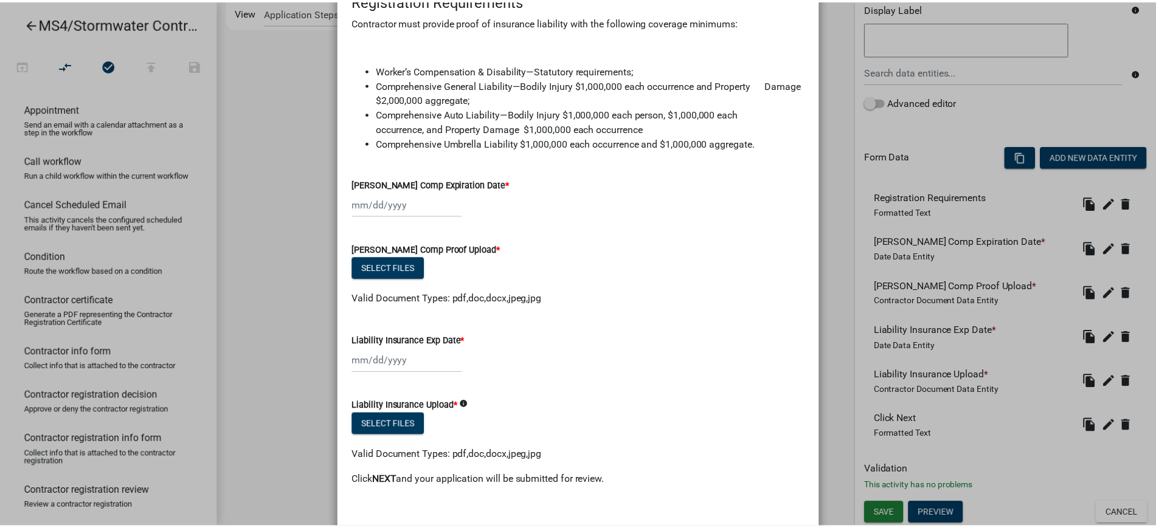
scroll to position [0, 0]
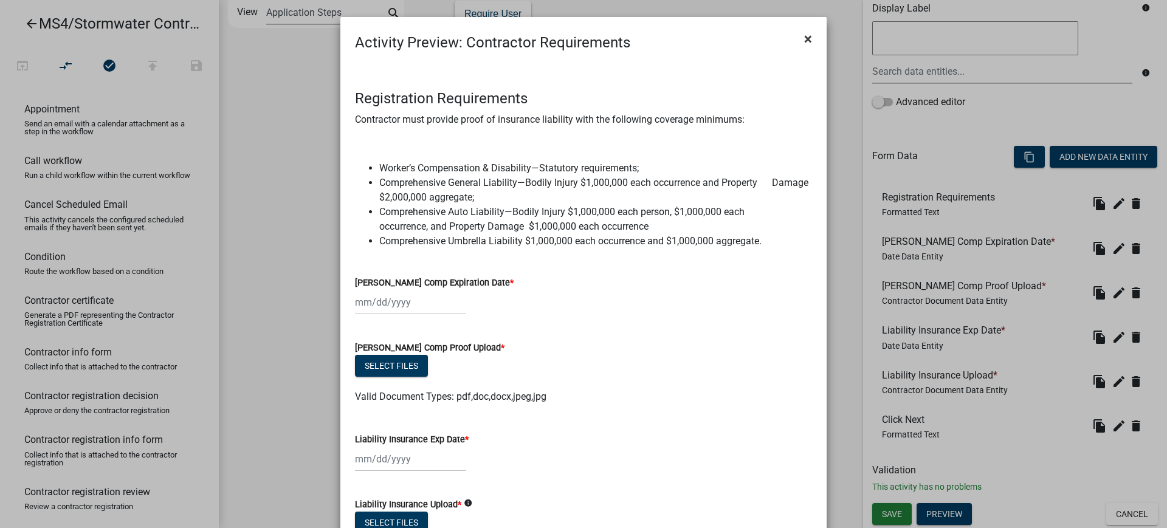
click at [806, 41] on span "×" at bounding box center [808, 38] width 8 height 17
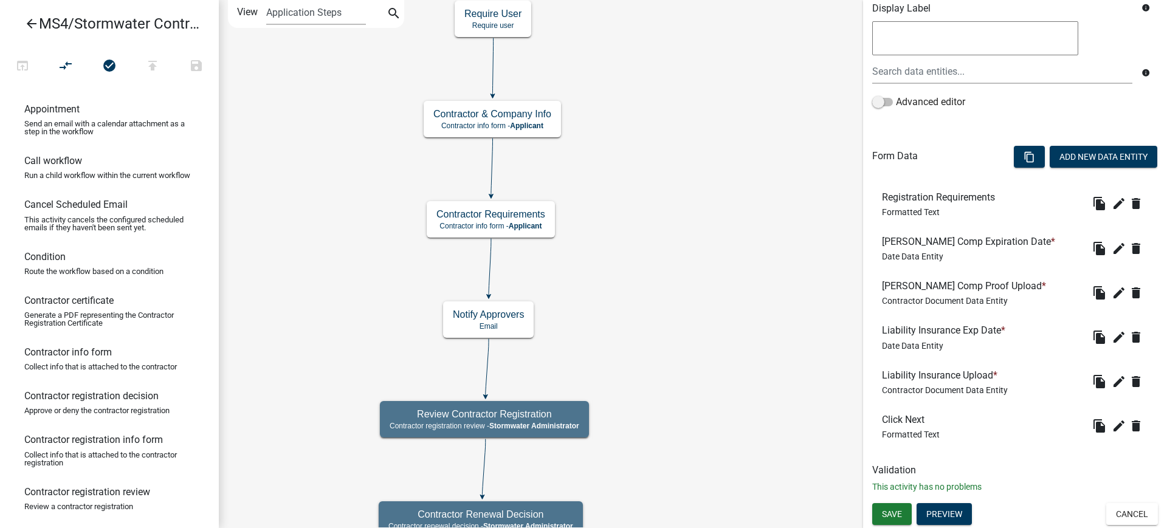
click at [30, 25] on icon "arrow_back" at bounding box center [31, 24] width 15 height 17
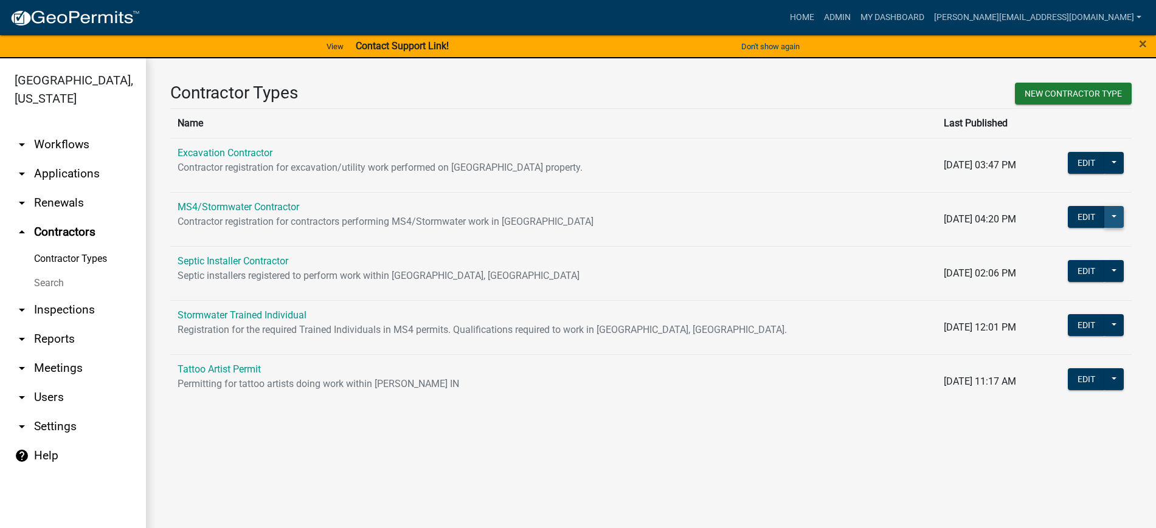
click at [1116, 214] on button at bounding box center [1113, 217] width 19 height 22
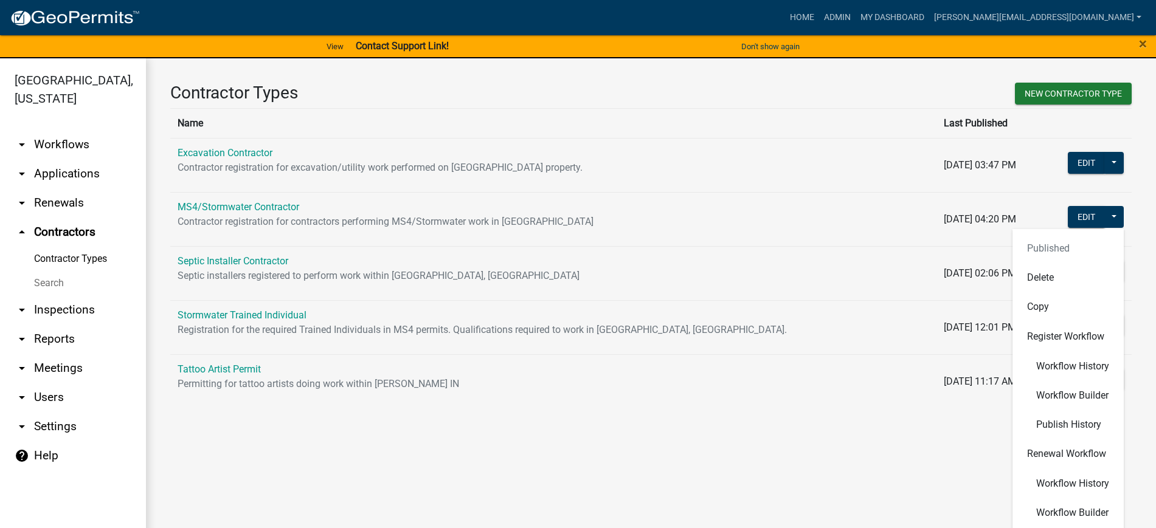
click at [212, 460] on main "Contractor Types New Contractor Type Name Last Published Excavation Contractor …" at bounding box center [651, 300] width 1010 height 485
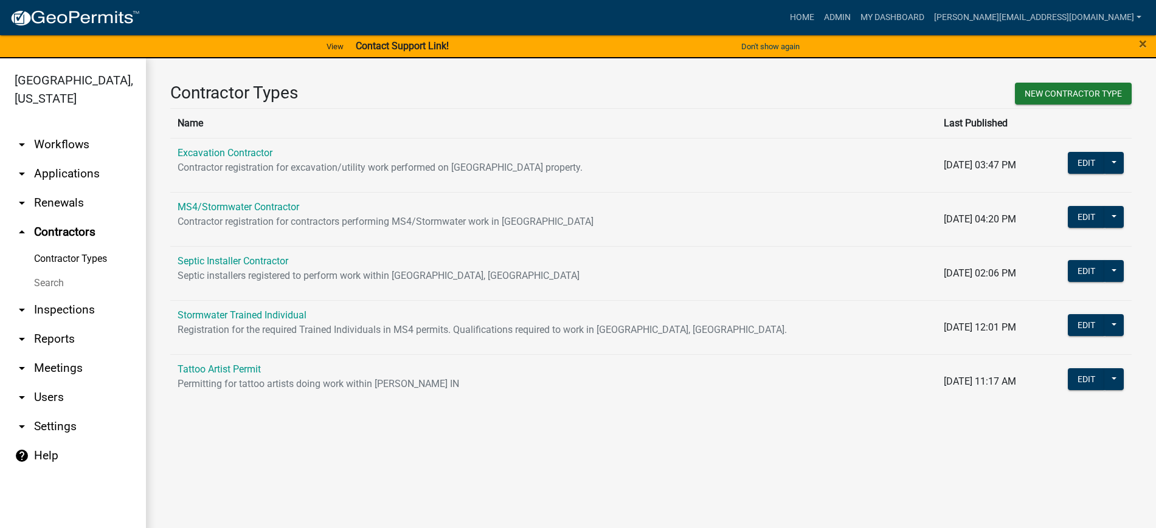
click at [632, 223] on p "Contractor registration for contractors performing MS4/Stormwater work in [GEOG…" at bounding box center [553, 222] width 751 height 15
click at [64, 152] on link "arrow_drop_down Workflows" at bounding box center [73, 144] width 146 height 29
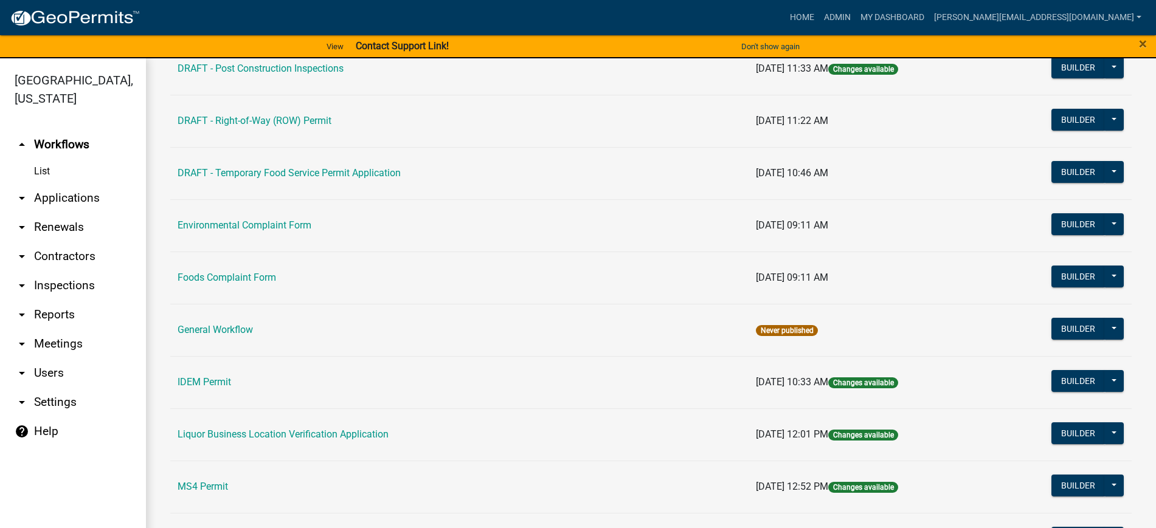
scroll to position [628, 0]
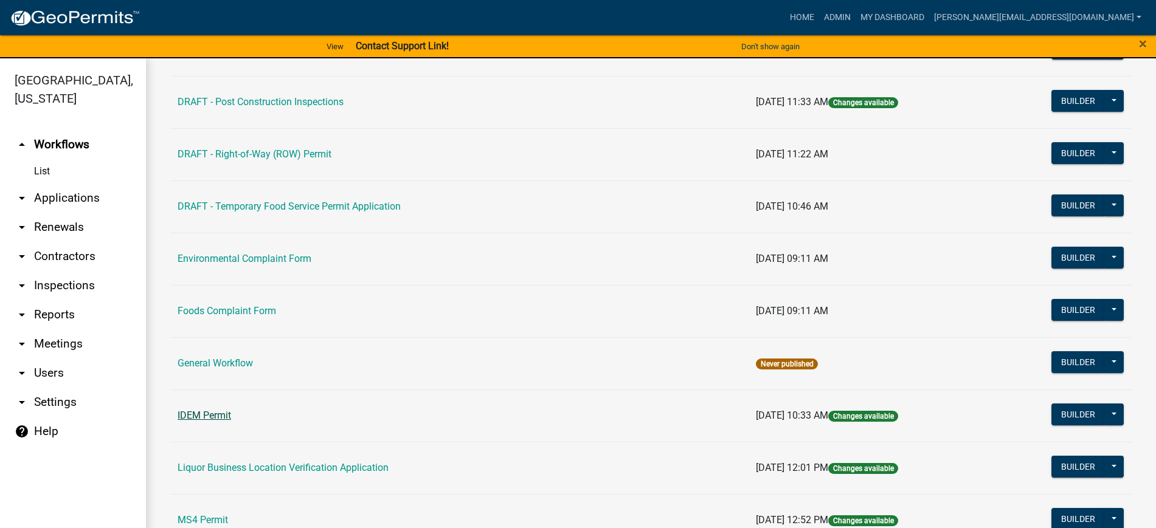
click at [201, 413] on link "IDEM Permit" at bounding box center [205, 416] width 54 height 12
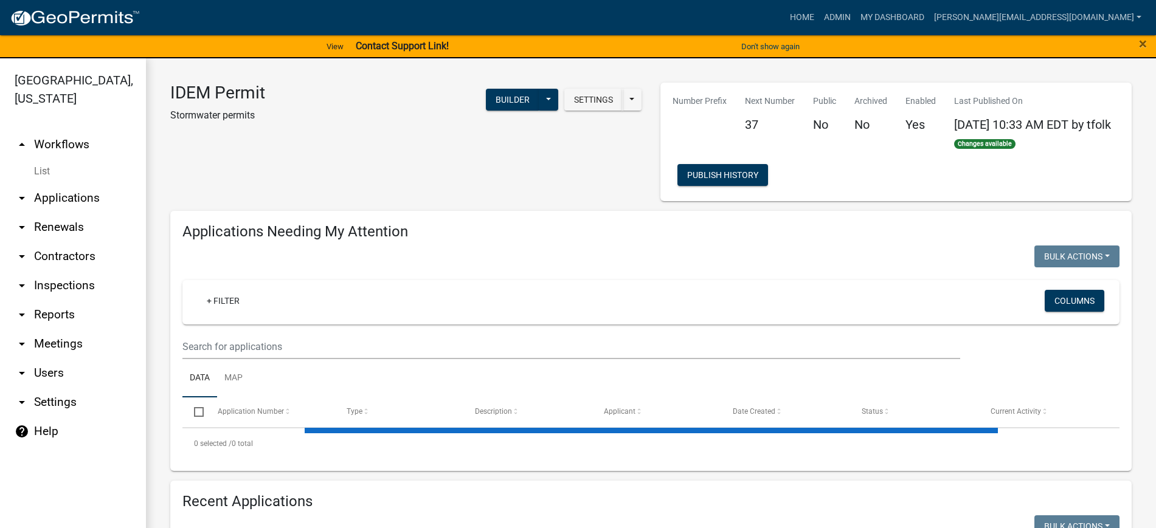
select select "2: 50"
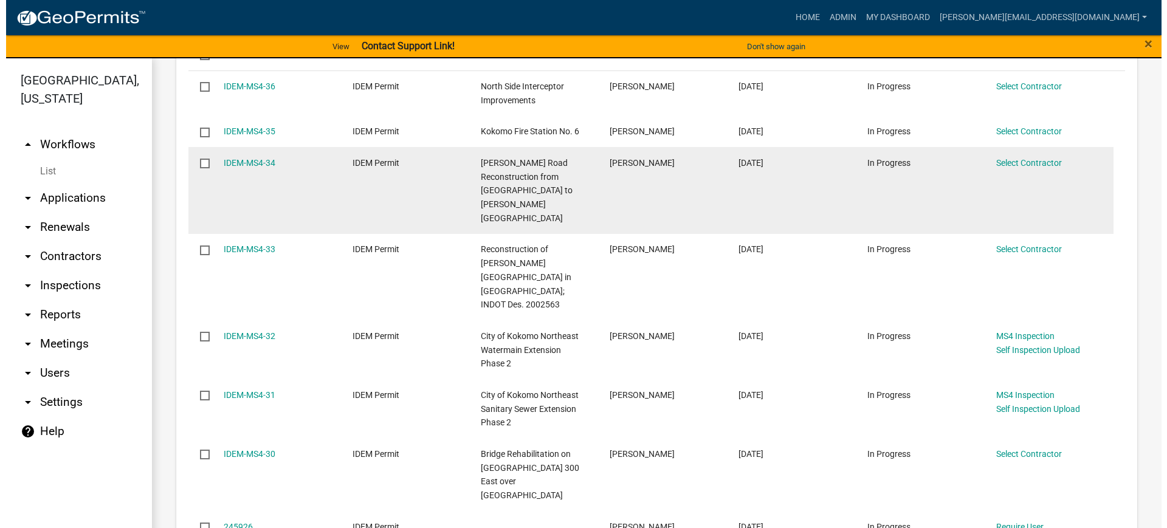
scroll to position [684, 0]
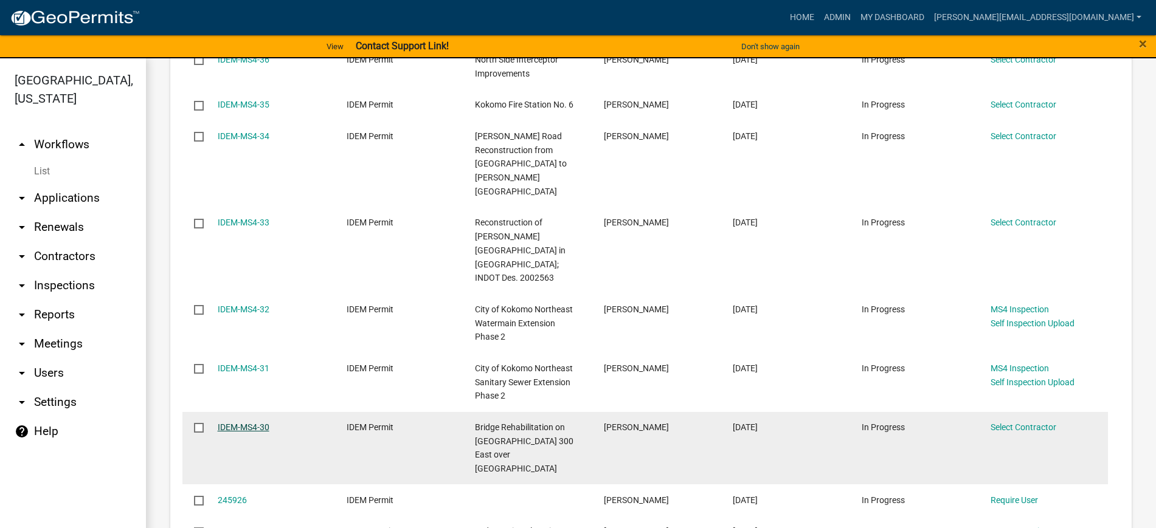
click at [240, 423] on link "IDEM-MS4-30" at bounding box center [244, 428] width 52 height 10
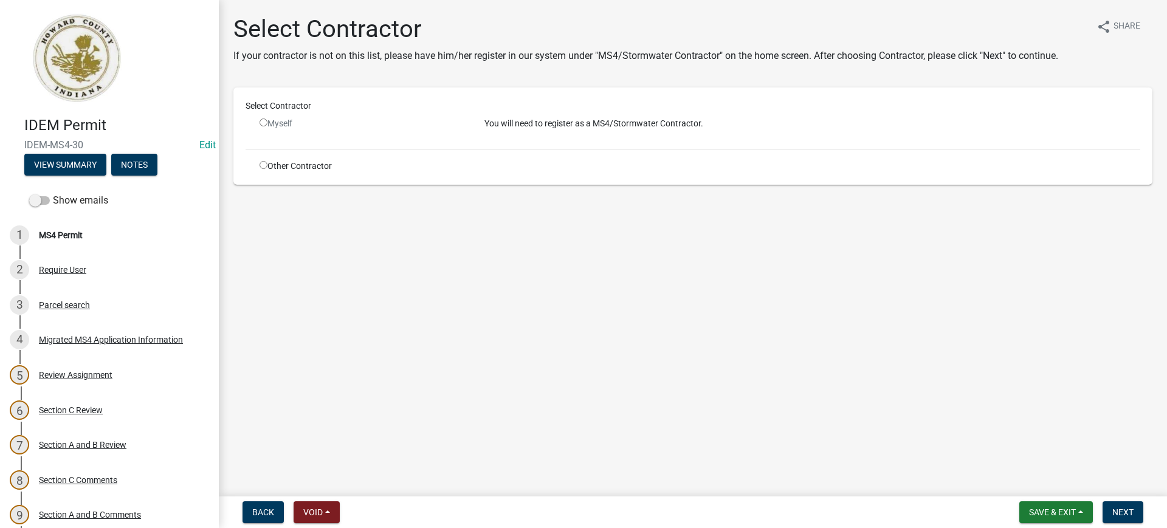
click at [260, 120] on input "radio" at bounding box center [264, 123] width 8 height 8
click at [262, 119] on input "radio" at bounding box center [264, 123] width 8 height 8
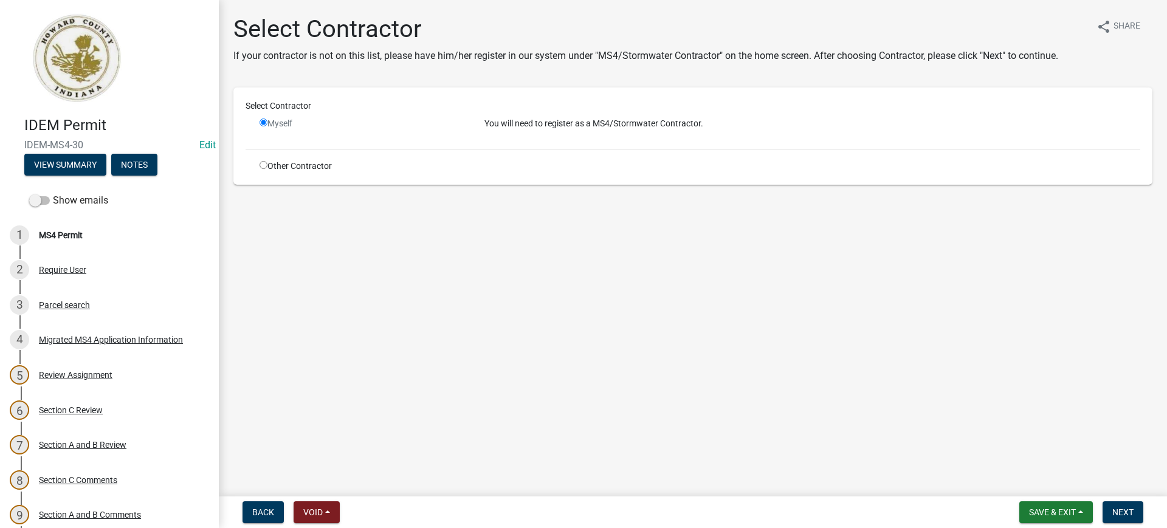
radio input "false"
click at [267, 165] on input "radio" at bounding box center [264, 165] width 8 height 8
radio input "true"
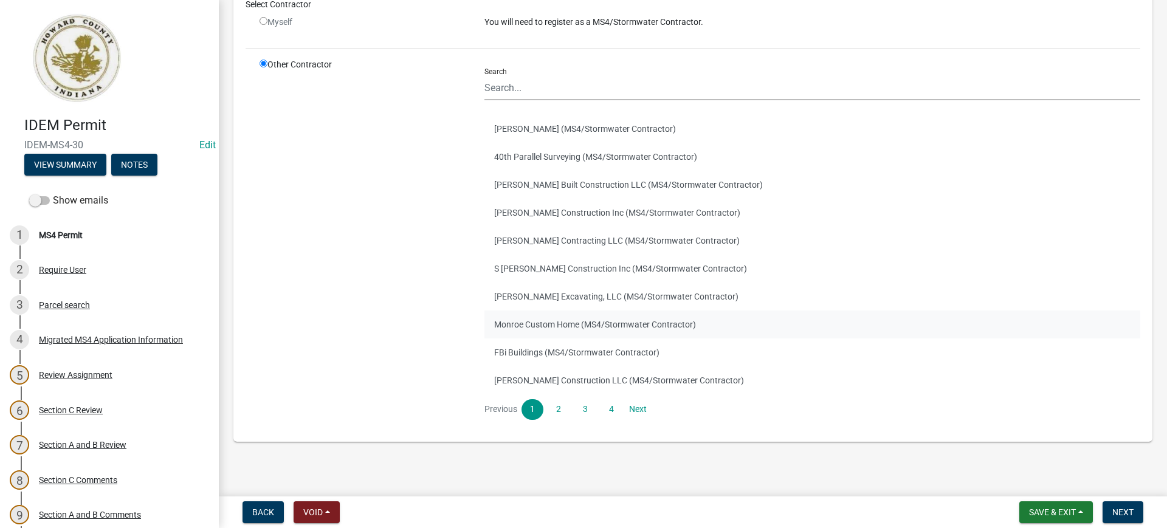
scroll to position [109, 0]
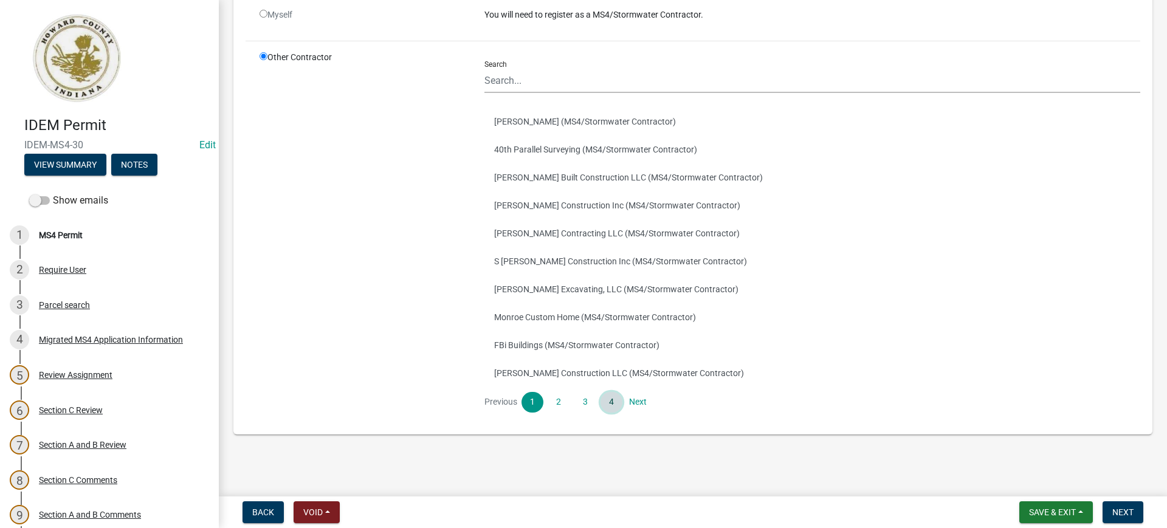
click at [609, 406] on link "4" at bounding box center [612, 402] width 22 height 21
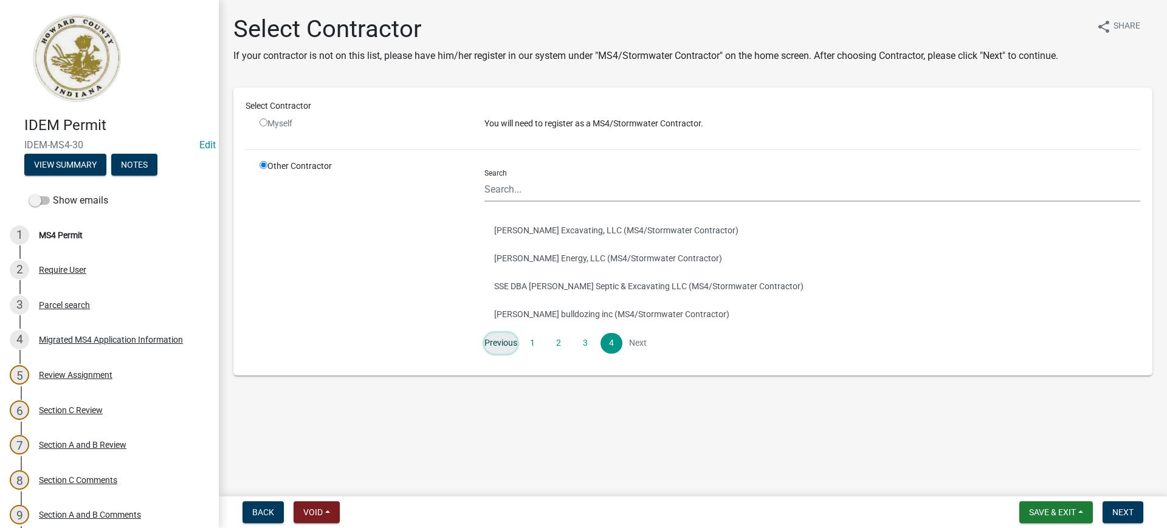
click at [503, 340] on link "Previous" at bounding box center [501, 343] width 33 height 21
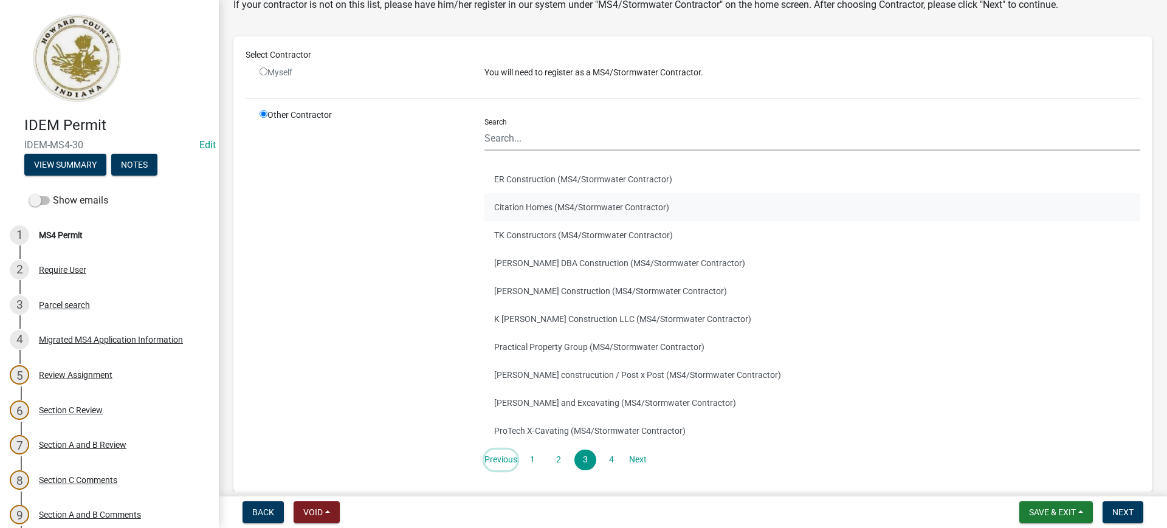
scroll to position [109, 0]
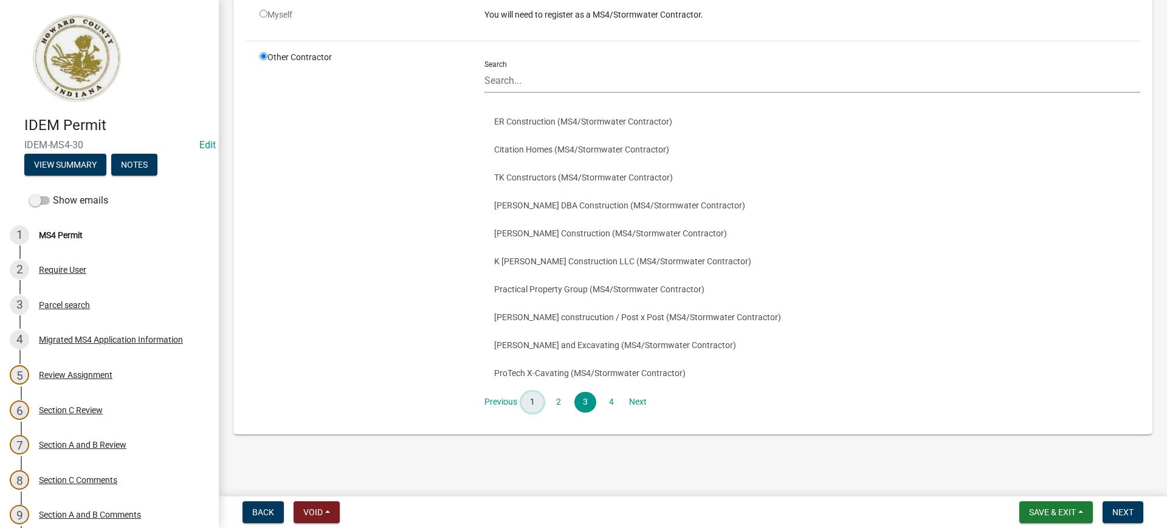
click at [530, 397] on link "1" at bounding box center [533, 402] width 22 height 21
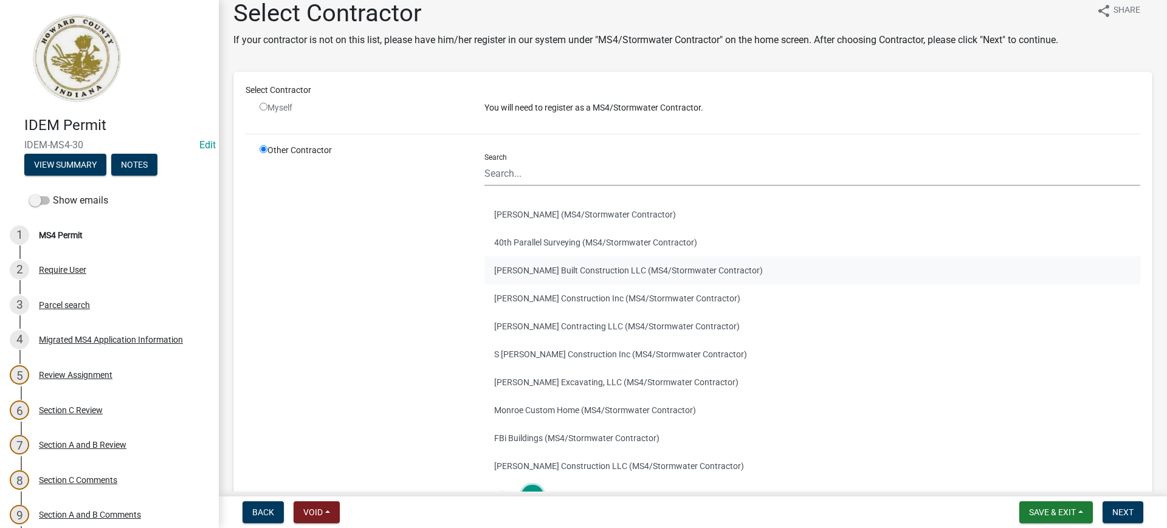
scroll to position [0, 0]
